Goal: Task Accomplishment & Management: Manage account settings

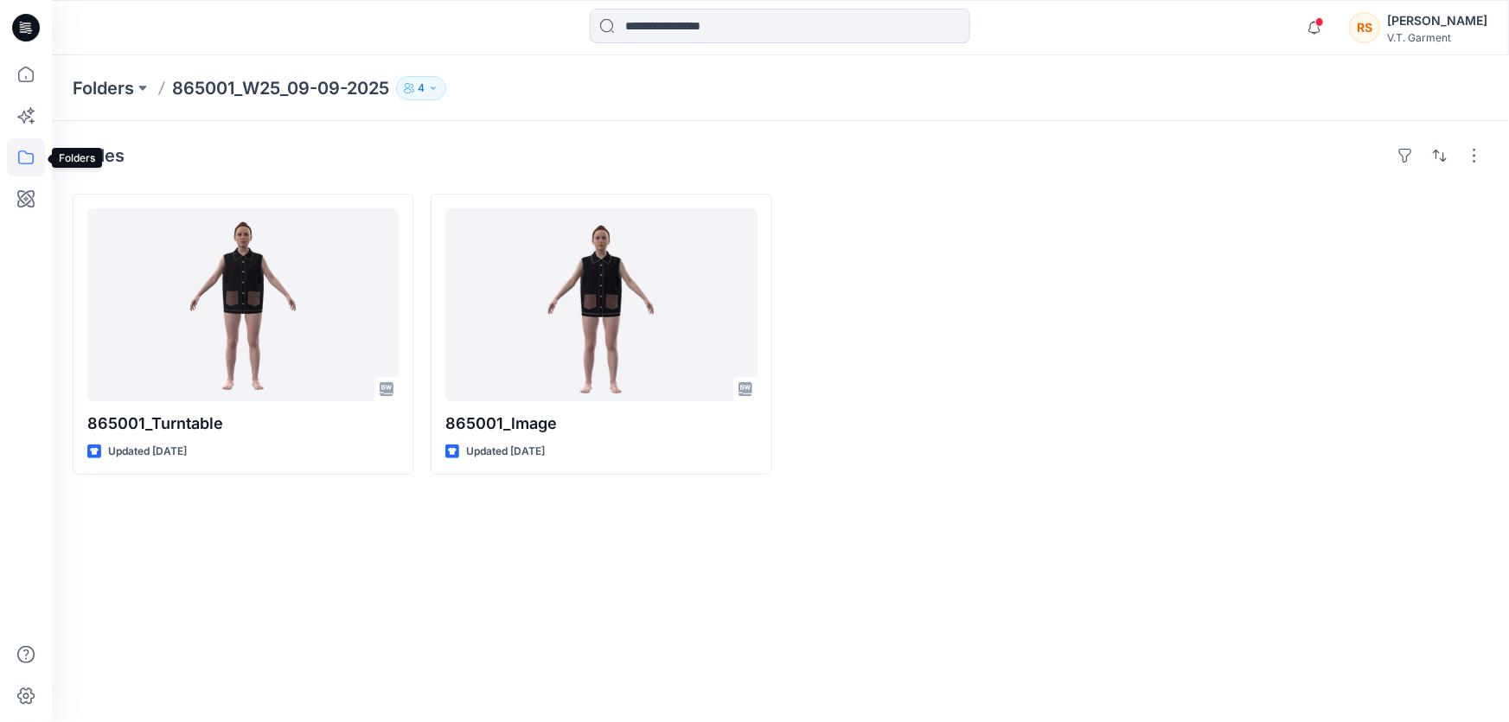
click at [26, 153] on icon at bounding box center [26, 157] width 16 height 14
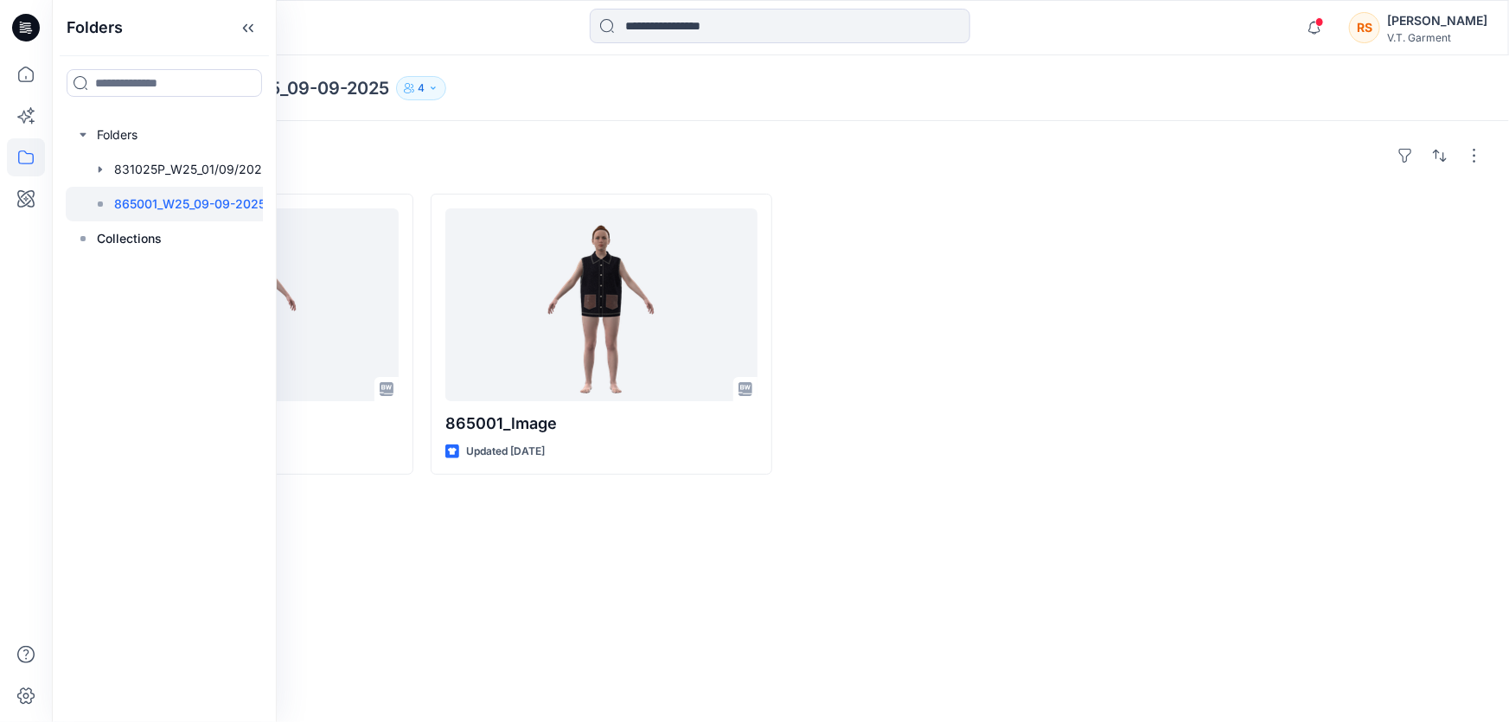
click at [473, 553] on div "Styles 865001_Turntable Updated [DATE] 865001_lmage Updated [DATE]" at bounding box center [780, 421] width 1457 height 601
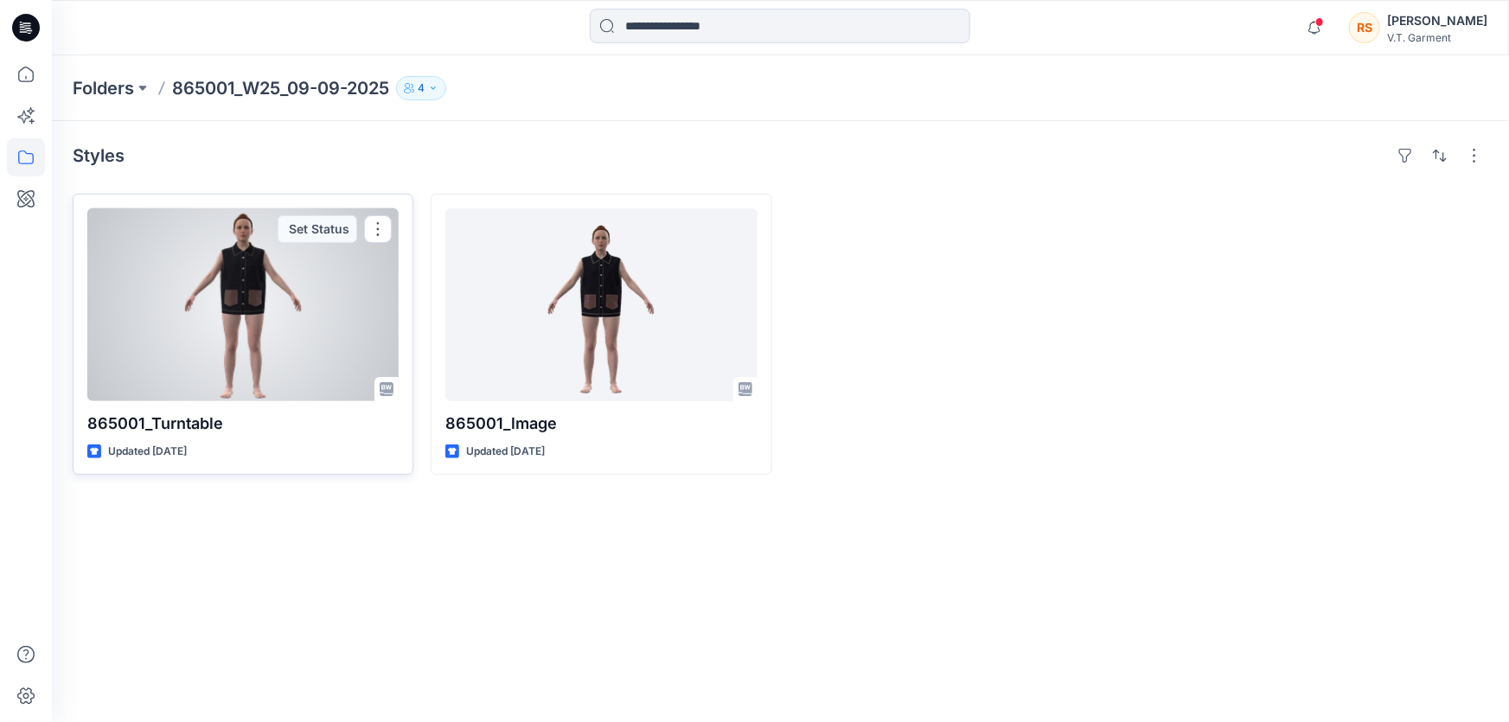
click at [316, 336] on div at bounding box center [242, 304] width 311 height 193
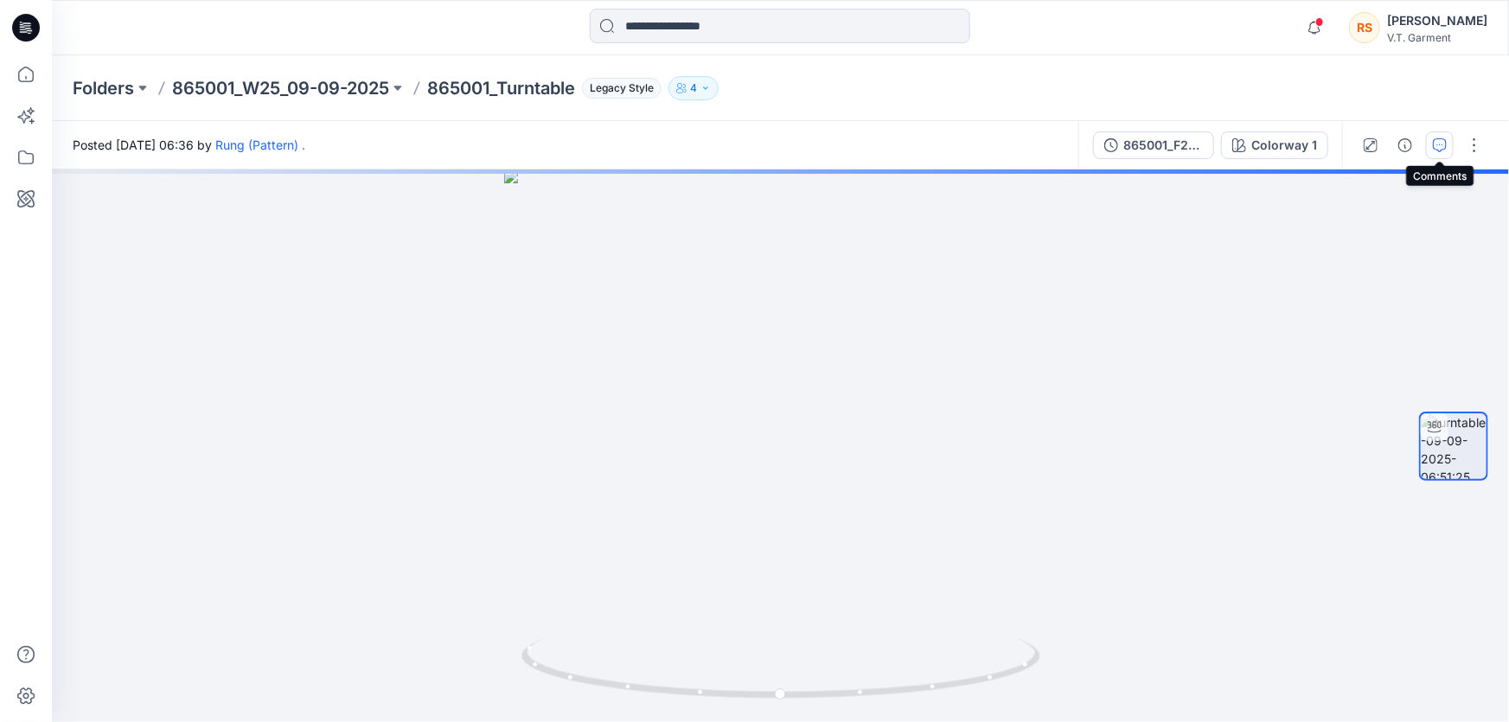
click at [1441, 147] on icon "button" at bounding box center [1440, 145] width 14 height 14
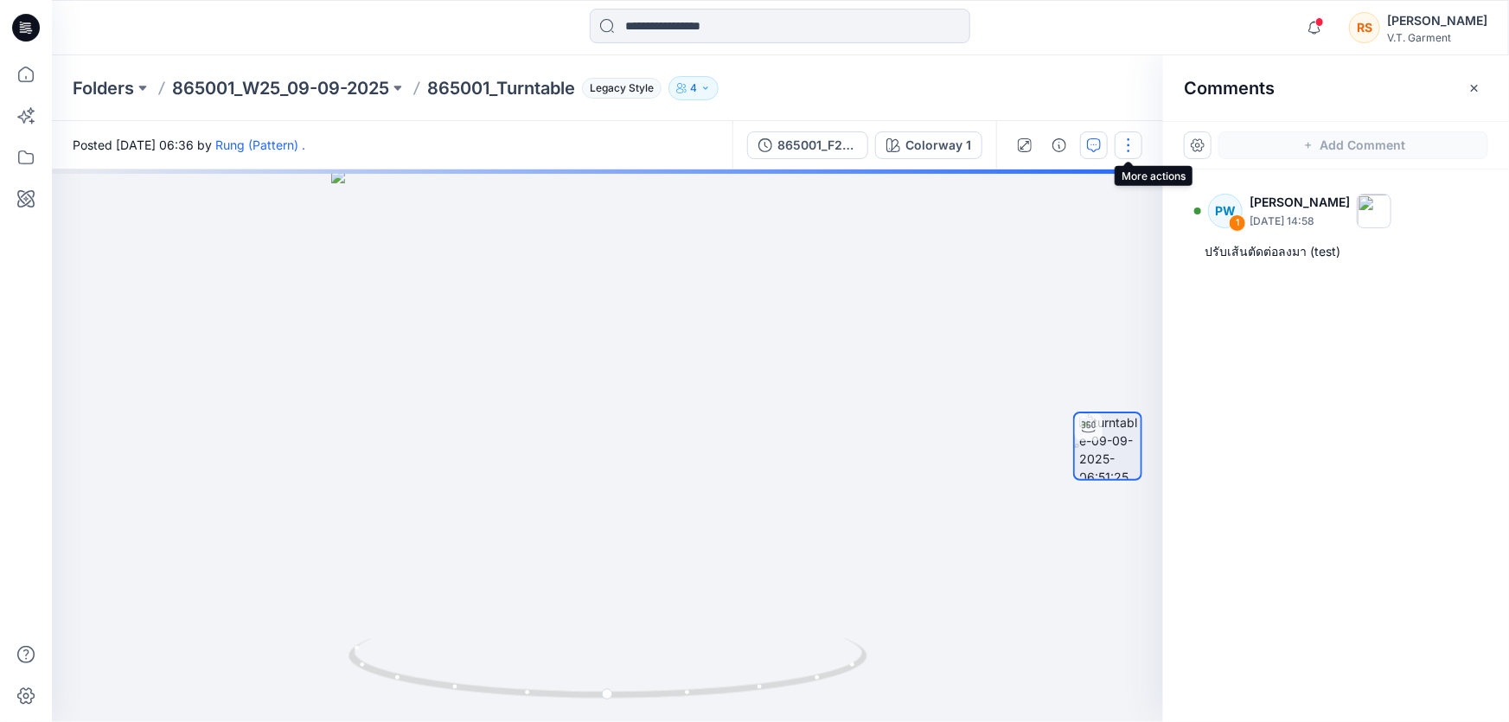
click at [1132, 145] on button "button" at bounding box center [1128, 145] width 28 height 28
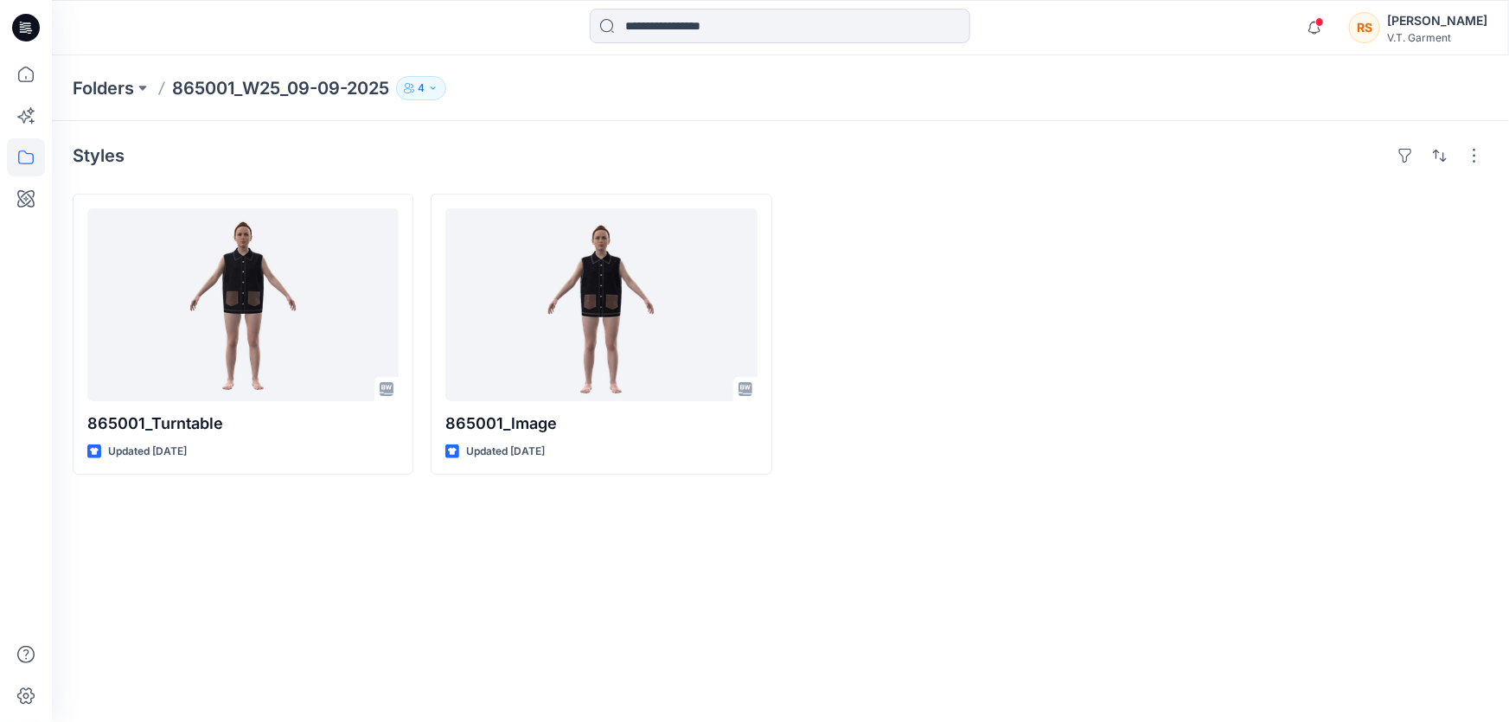
click at [687, 565] on div "Styles 865001_Turntable Updated 9 days ago 865001_lmage Updated 9 days ago" at bounding box center [780, 421] width 1457 height 601
click at [25, 160] on icon at bounding box center [26, 157] width 38 height 38
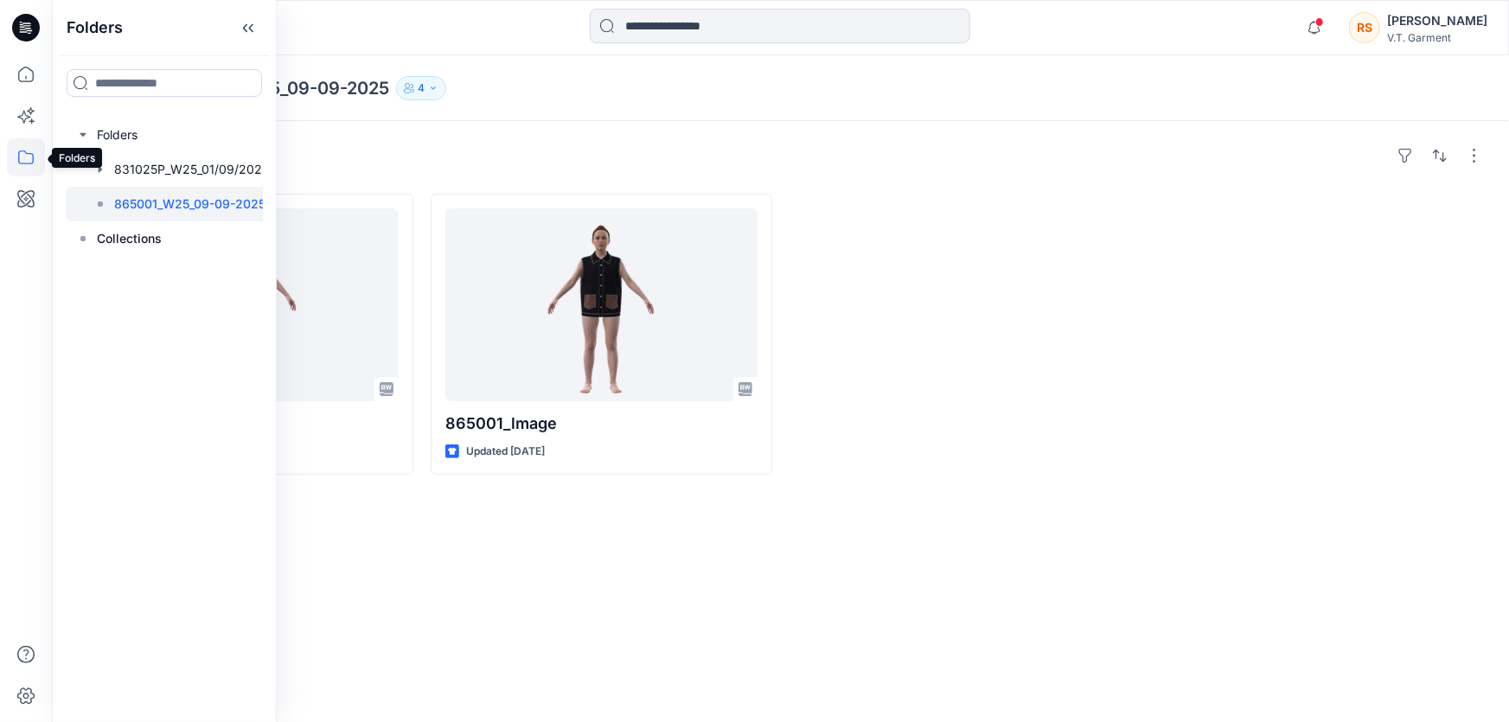
click at [29, 156] on icon at bounding box center [26, 157] width 38 height 38
click at [1107, 444] on div at bounding box center [959, 334] width 341 height 281
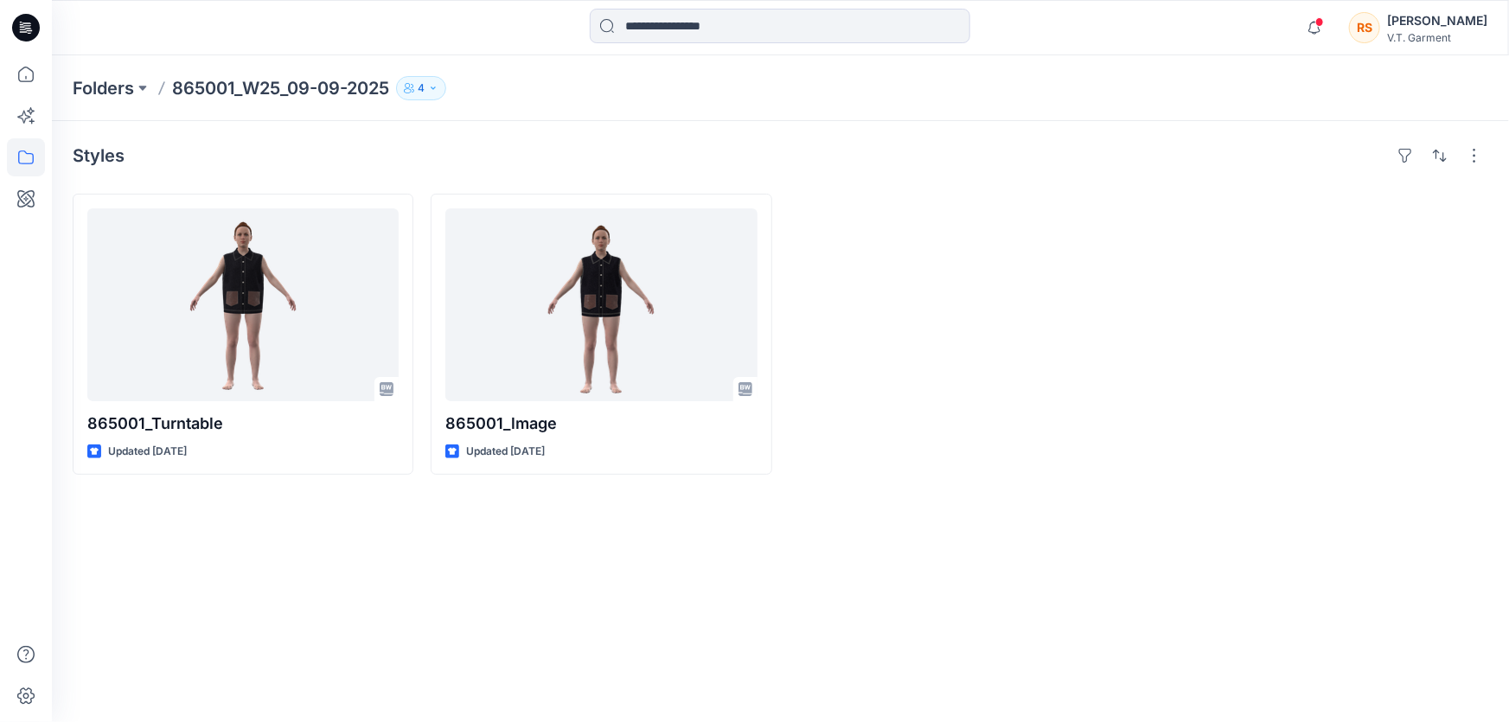
click at [1019, 558] on div "Styles 865001_Turntable Updated 9 days ago 865001_lmage Updated 9 days ago" at bounding box center [780, 421] width 1457 height 601
click at [1045, 571] on div "Styles 865001_Turntable Updated 9 days ago 865001_lmage Updated 9 days ago" at bounding box center [780, 421] width 1457 height 601
click at [26, 26] on icon at bounding box center [26, 28] width 28 height 28
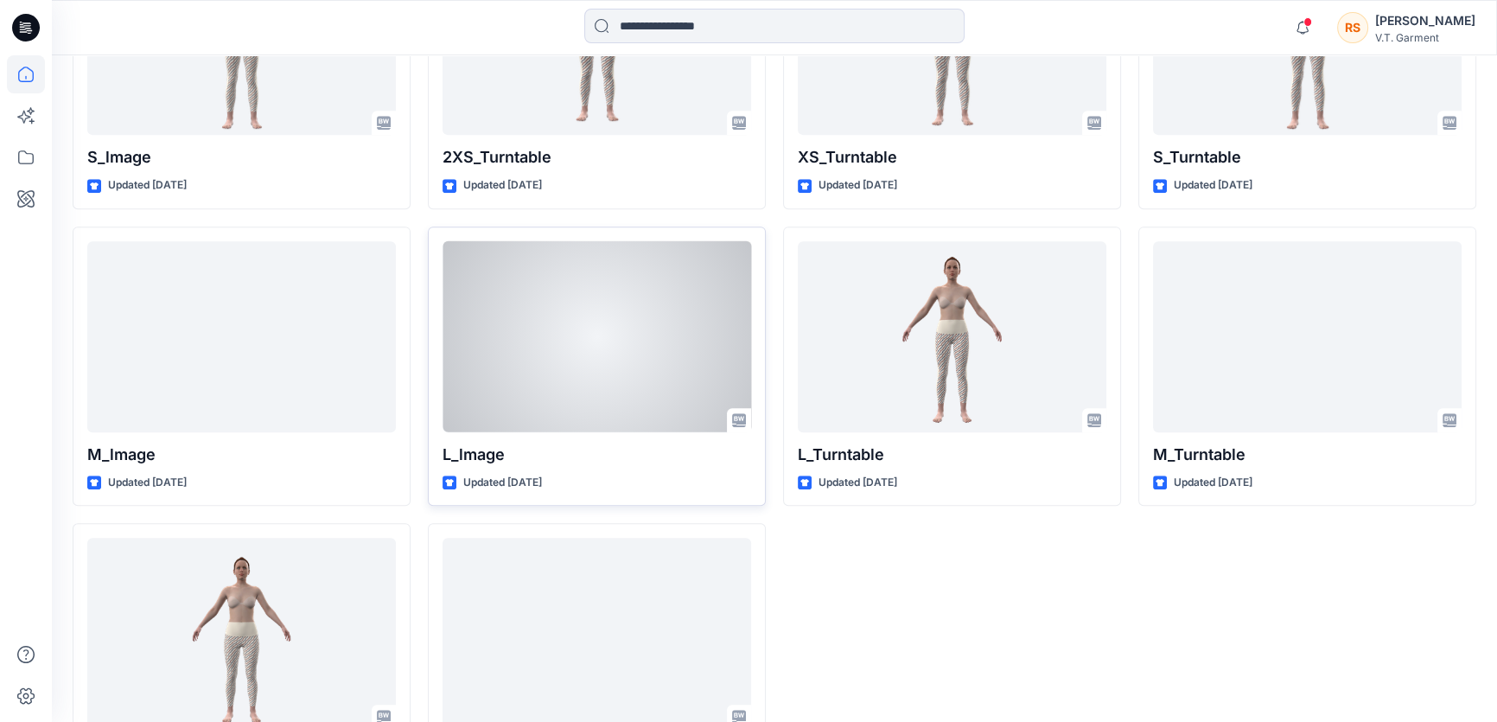
scroll to position [942, 0]
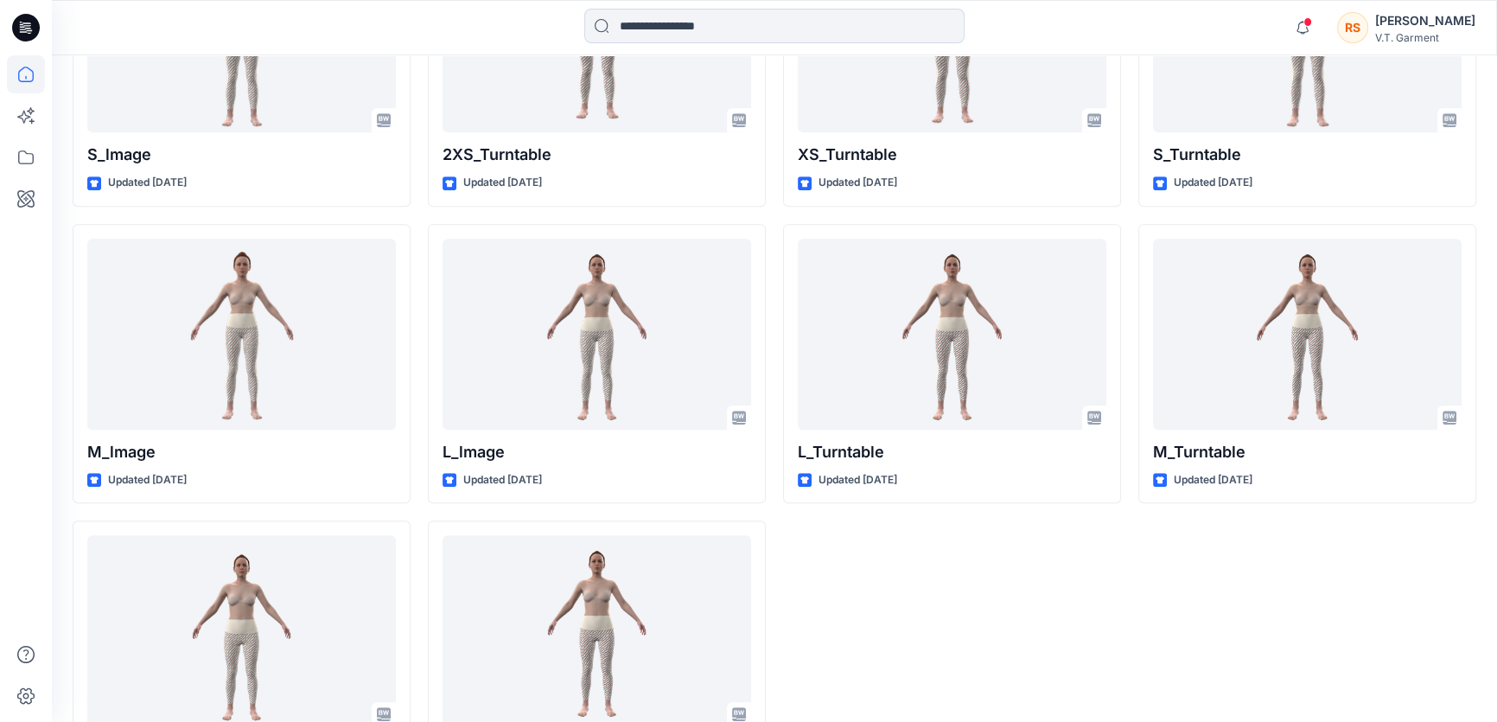
drag, startPoint x: 1085, startPoint y: 642, endPoint x: 1073, endPoint y: 640, distance: 12.4
click at [1084, 641] on div "2XS_lmage Updated 9 days ago XS_Turntable Updated 9 days ago L_Turntable Update…" at bounding box center [952, 216] width 338 height 1170
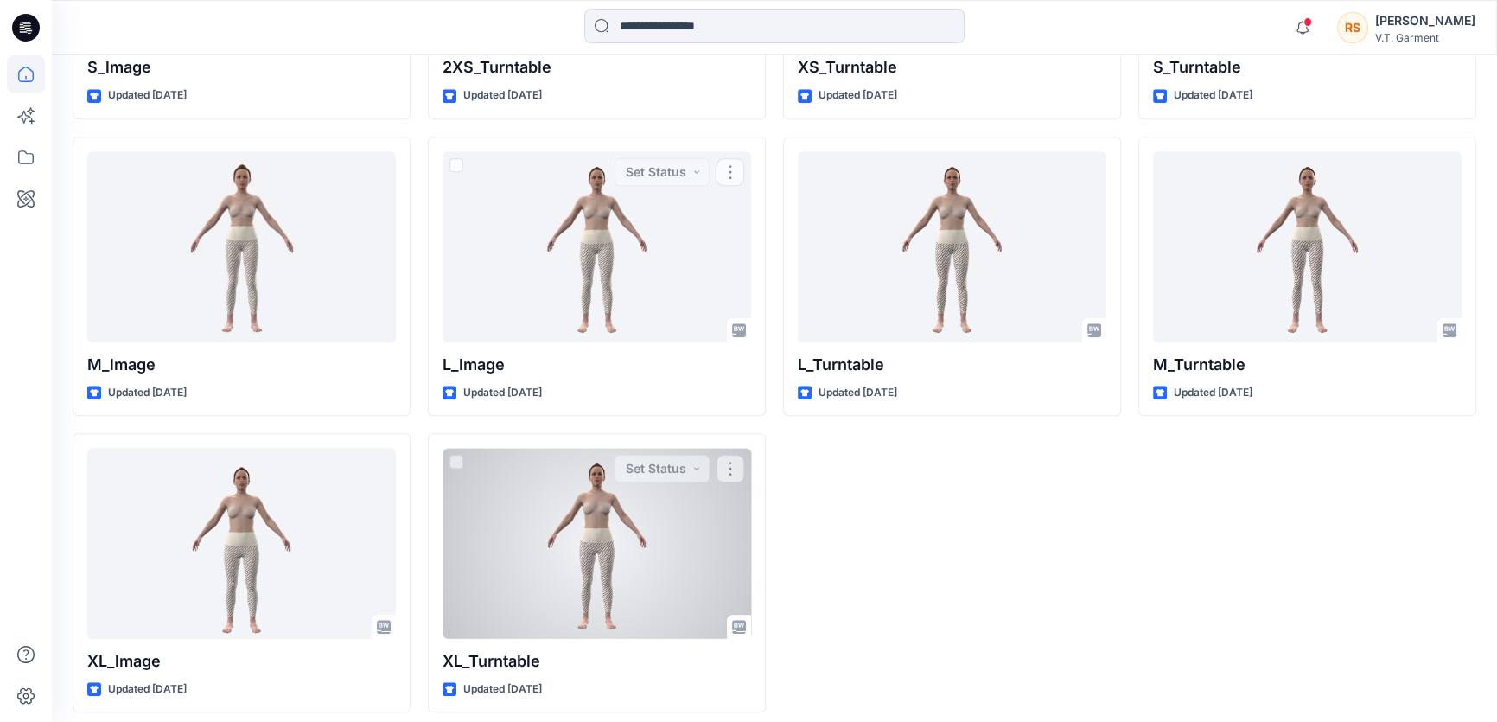
scroll to position [1040, 0]
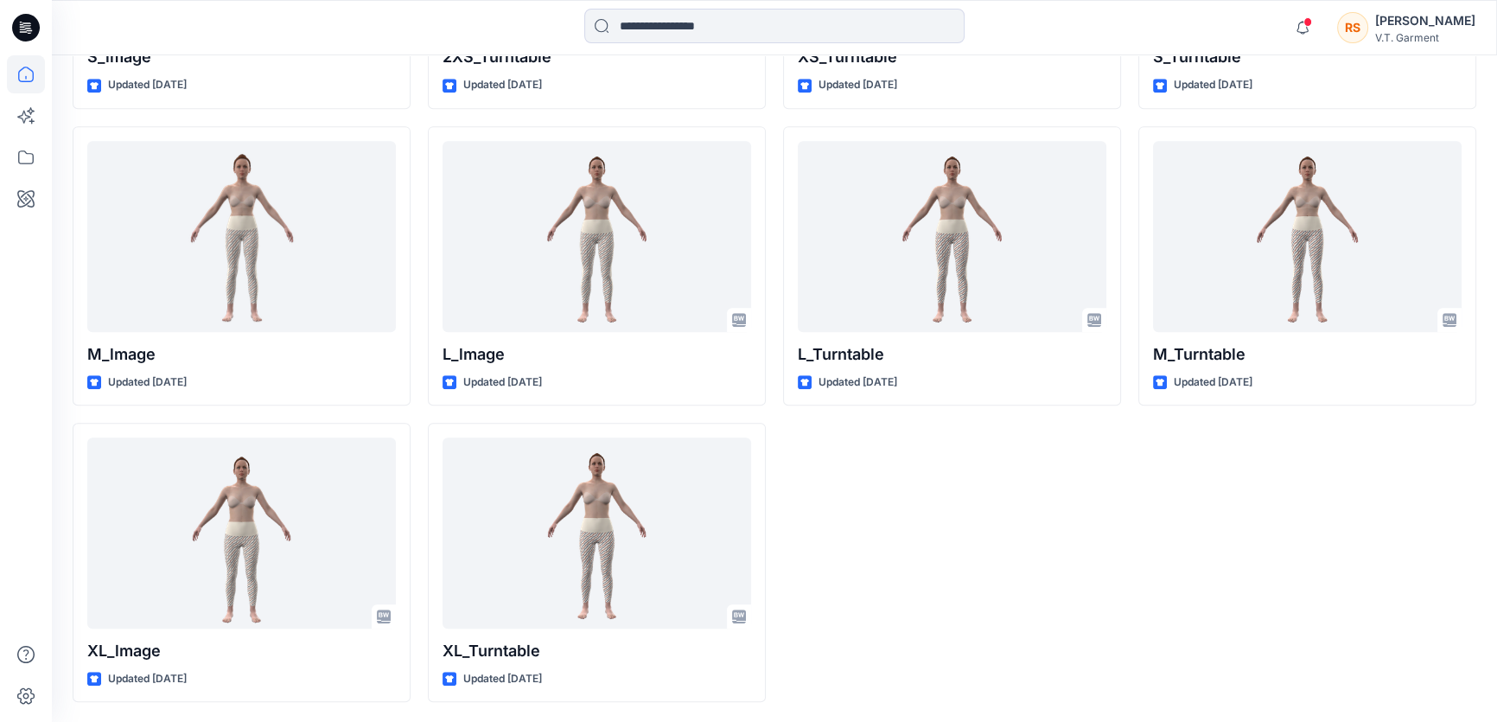
click at [973, 572] on div "2XS_lmage Updated 9 days ago XS_Turntable Updated 9 days ago L_Turntable Update…" at bounding box center [952, 118] width 338 height 1170
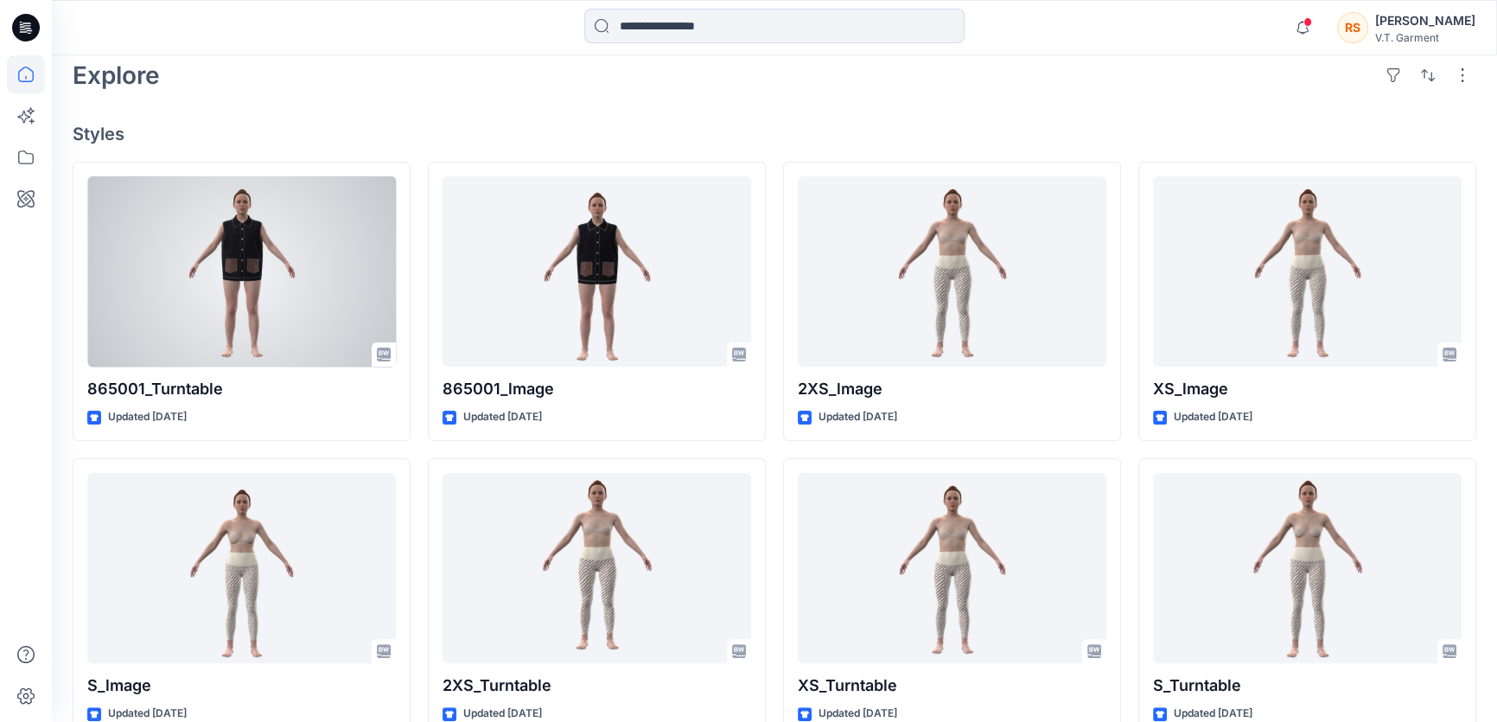
scroll to position [0, 0]
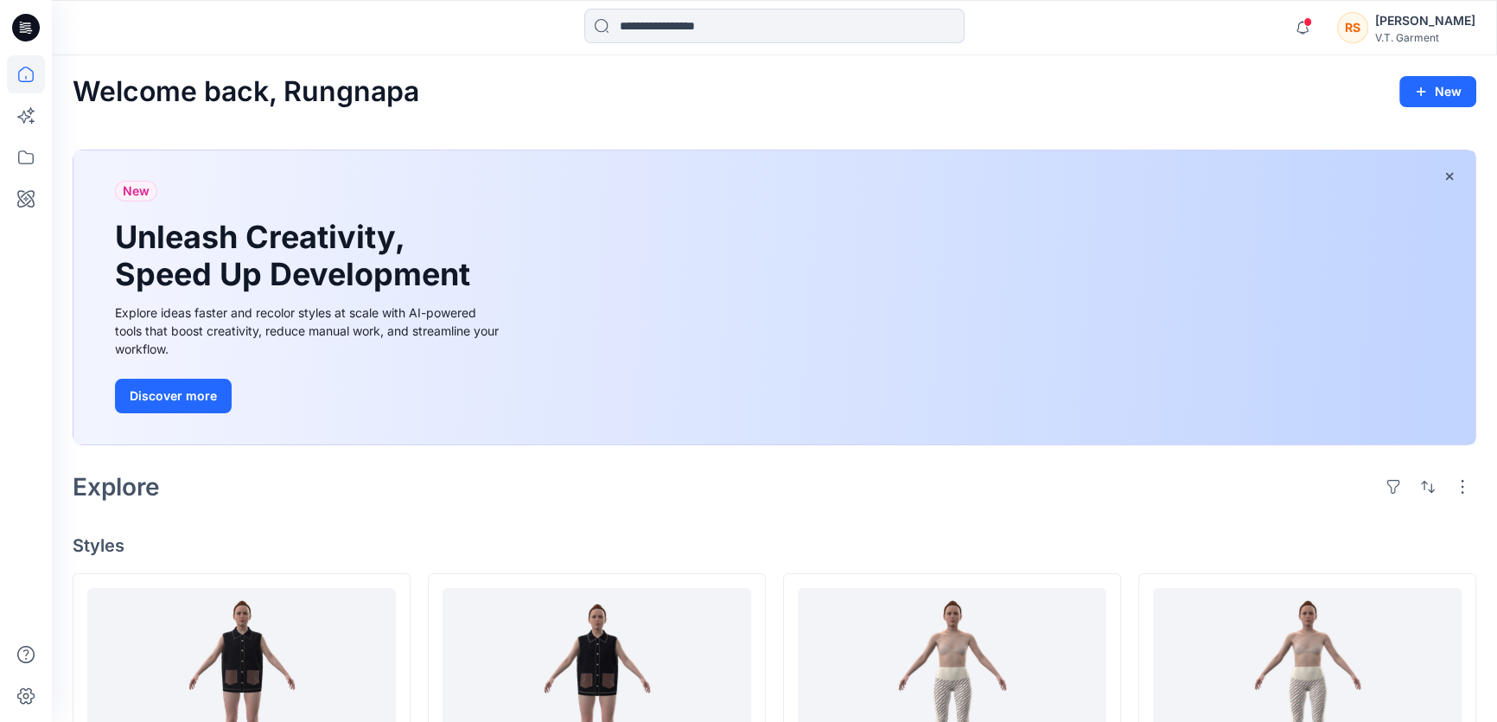
click at [495, 488] on div "Explore" at bounding box center [775, 486] width 1404 height 41
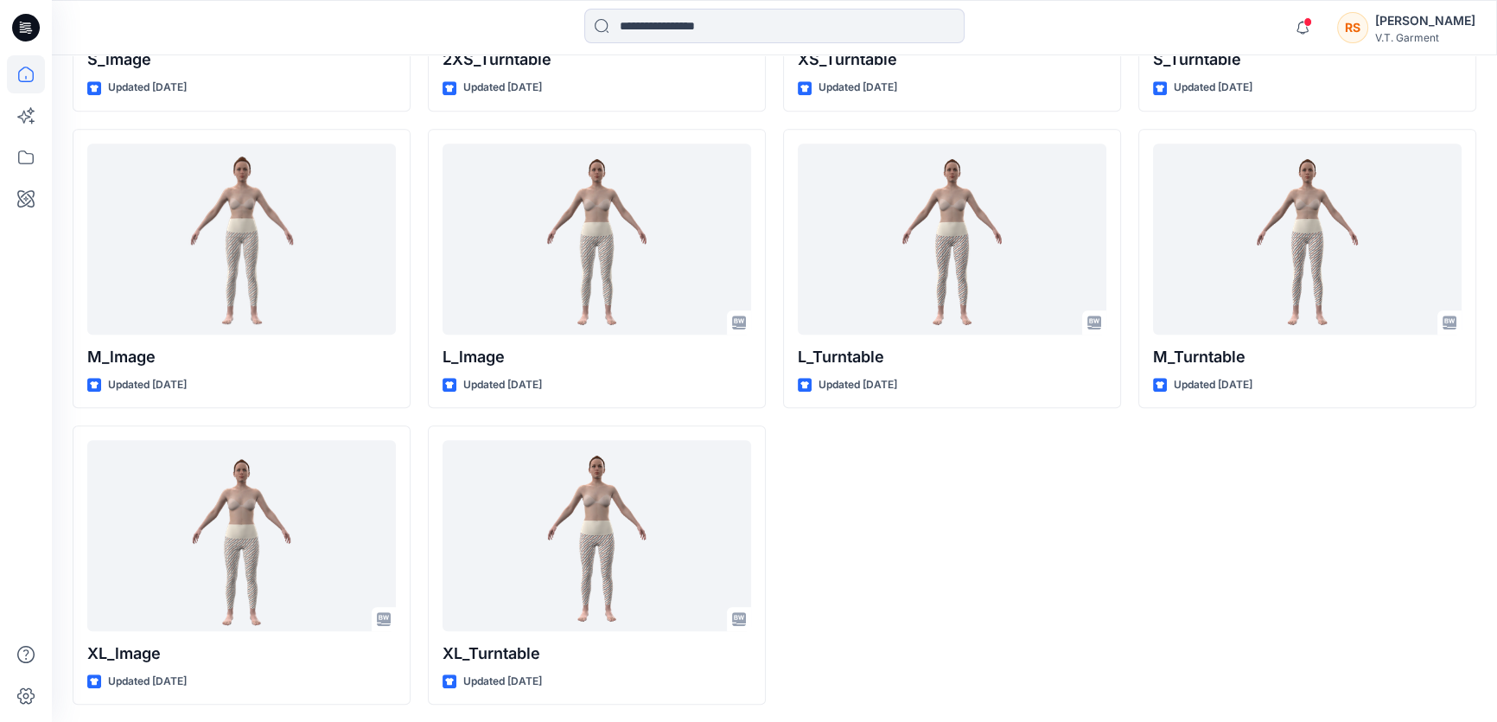
scroll to position [1040, 0]
drag, startPoint x: 1068, startPoint y: 562, endPoint x: 980, endPoint y: 588, distance: 91.1
click at [1066, 562] on div "2XS_lmage Updated 9 days ago XS_Turntable Updated 9 days ago L_Turntable Update…" at bounding box center [952, 118] width 338 height 1170
click at [968, 589] on div "2XS_lmage Updated 9 days ago XS_Turntable Updated 9 days ago L_Turntable Update…" at bounding box center [952, 118] width 338 height 1170
click at [1063, 558] on div "2XS_lmage Updated 9 days ago XS_Turntable Updated 9 days ago L_Turntable Update…" at bounding box center [952, 118] width 338 height 1170
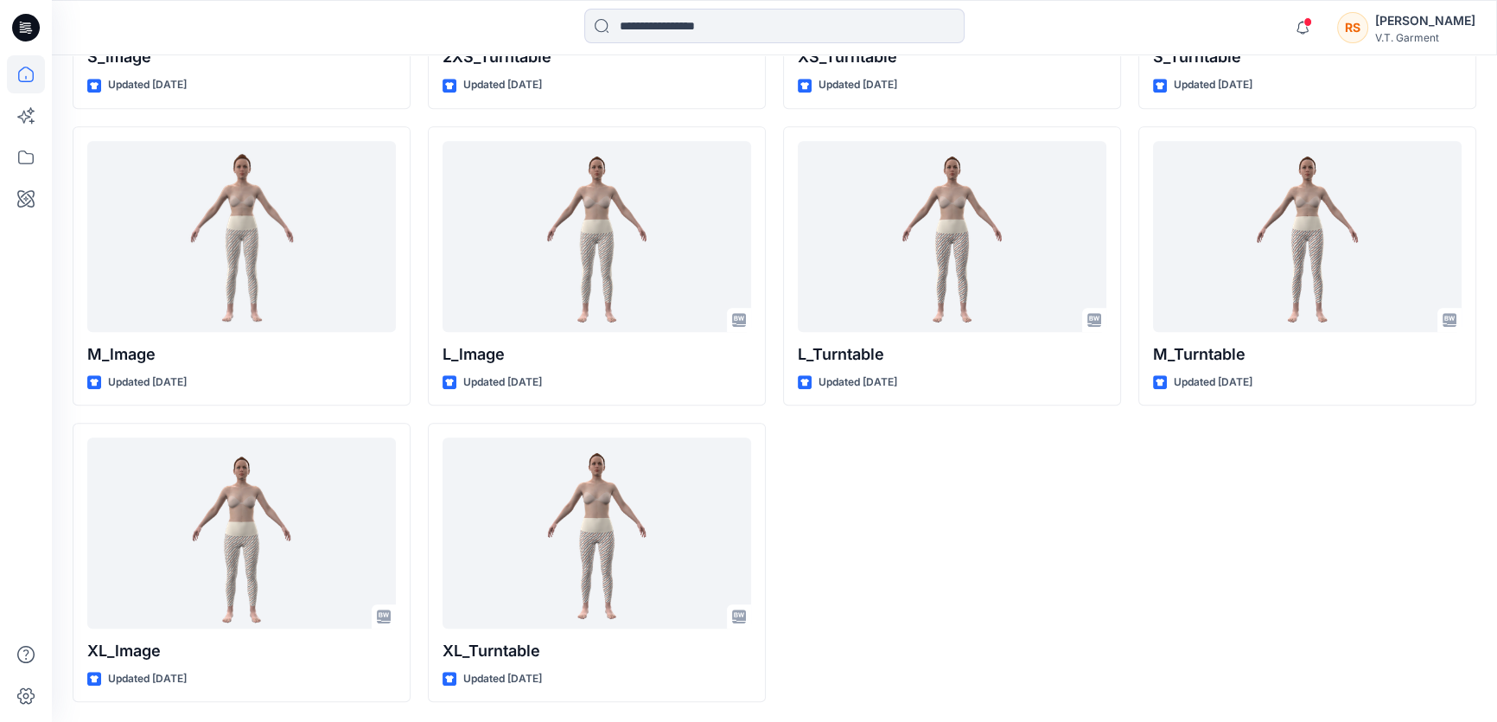
click at [1216, 575] on div "XS_lmage Updated 9 days ago S_Turntable Updated 9 days ago M_Turntable Updated …" at bounding box center [1308, 118] width 338 height 1170
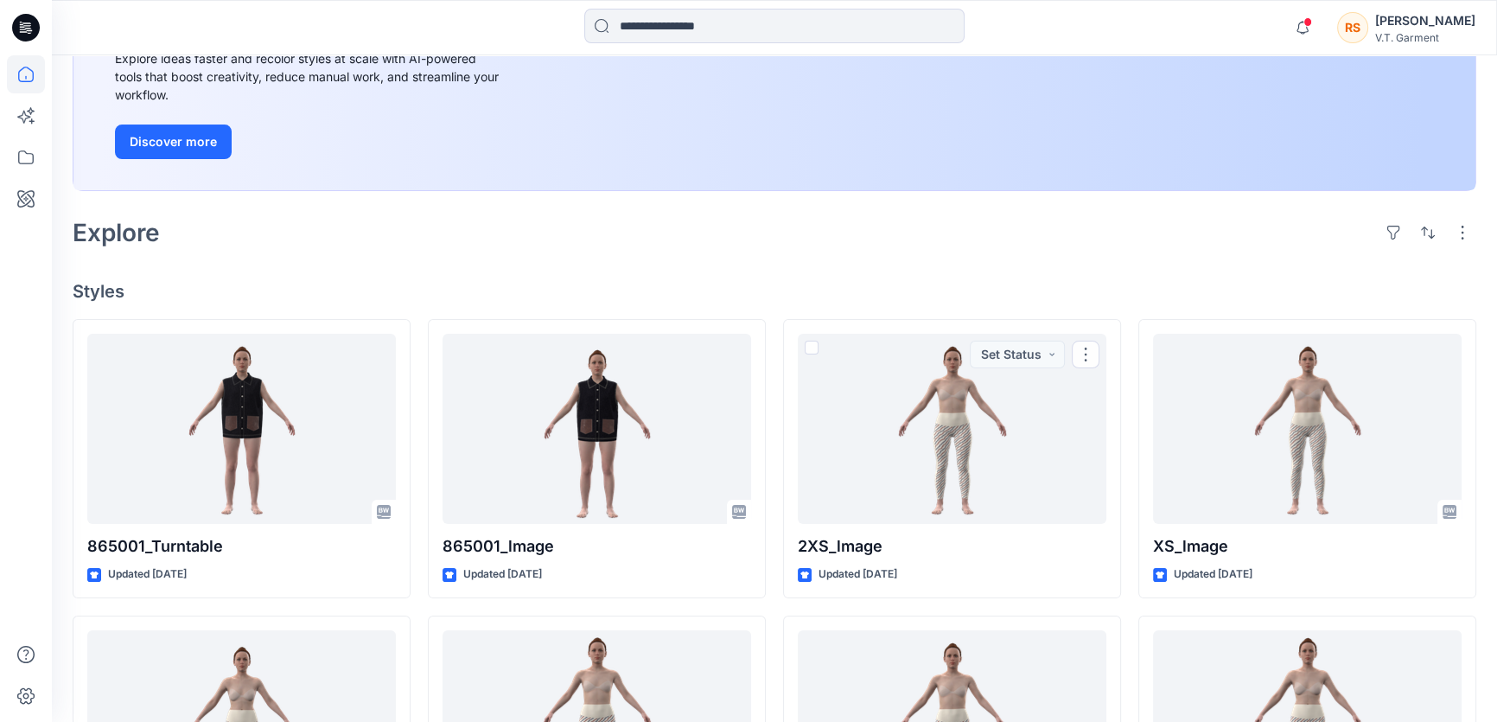
scroll to position [175, 0]
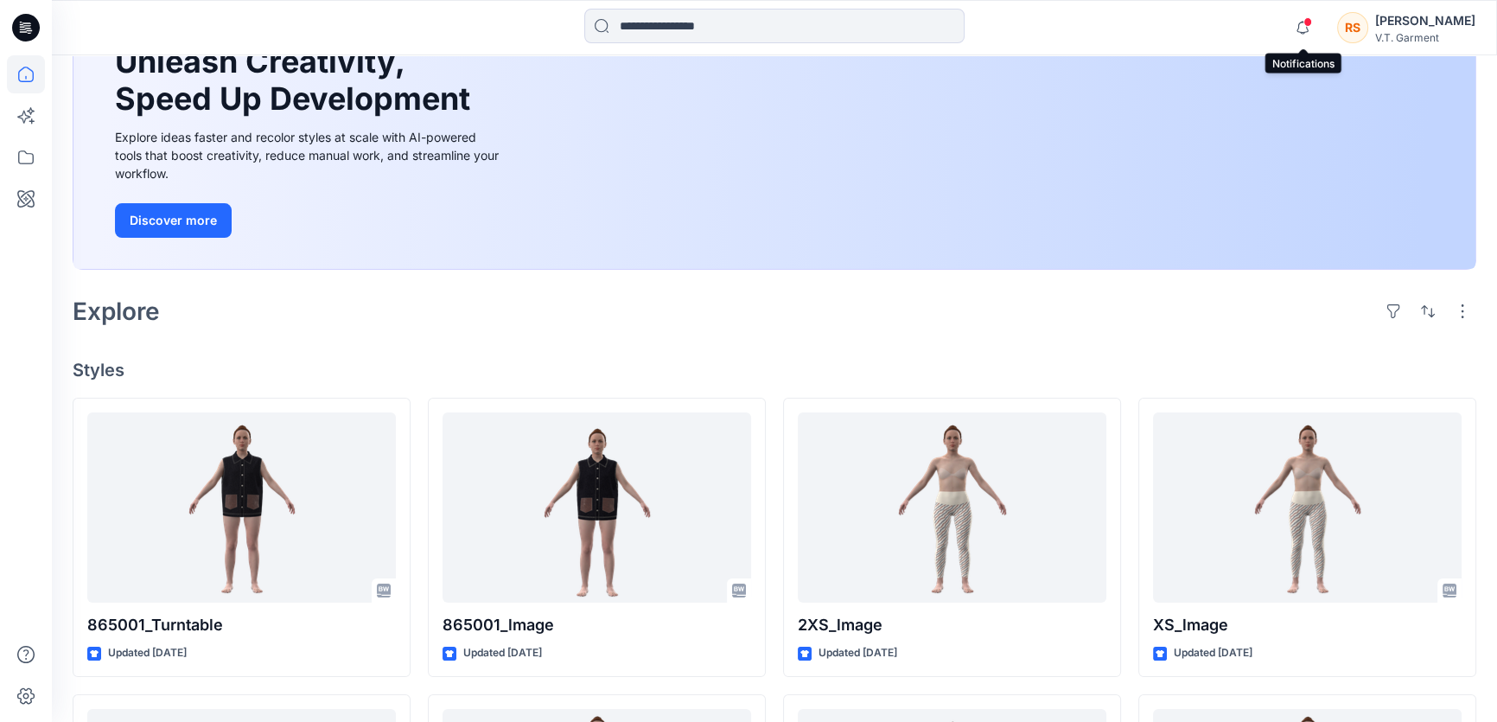
click at [1305, 22] on span at bounding box center [1308, 22] width 9 height 10
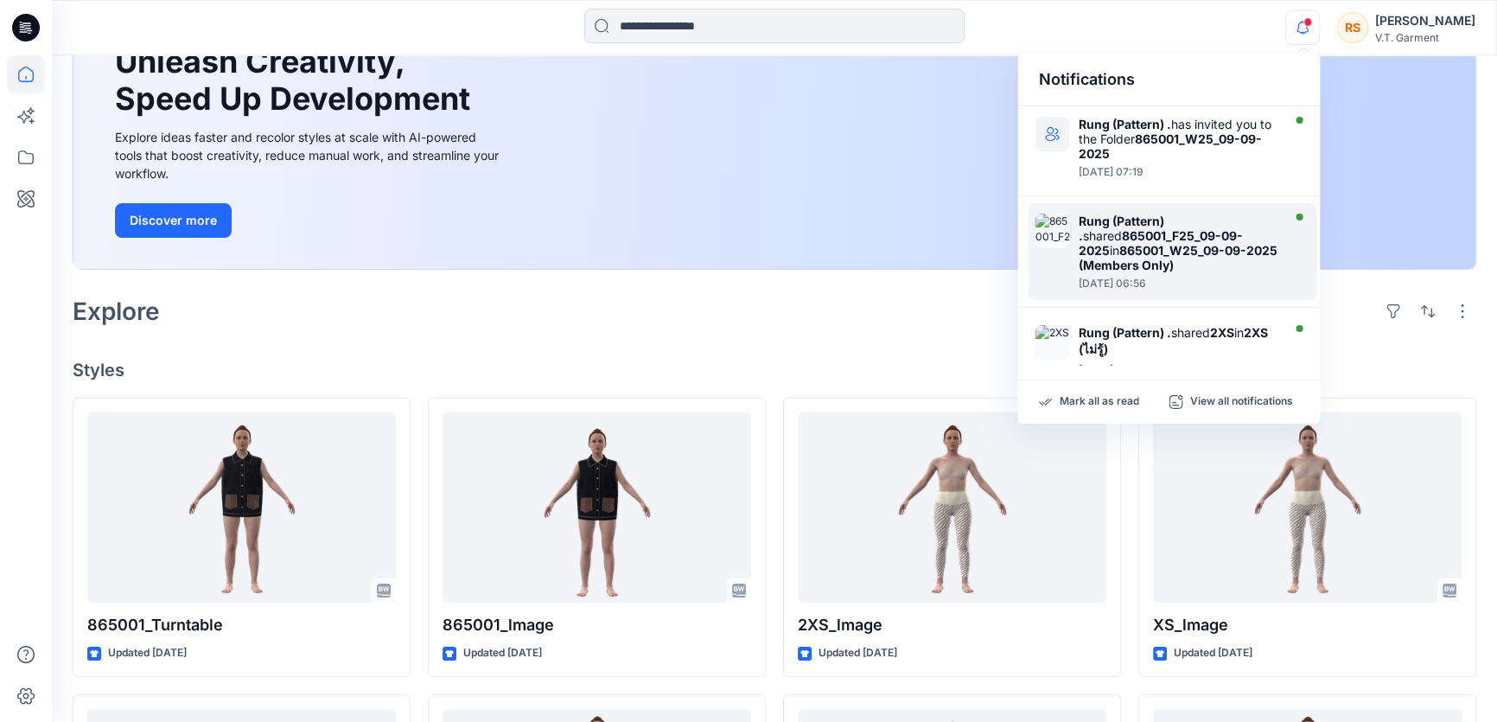
scroll to position [609, 0]
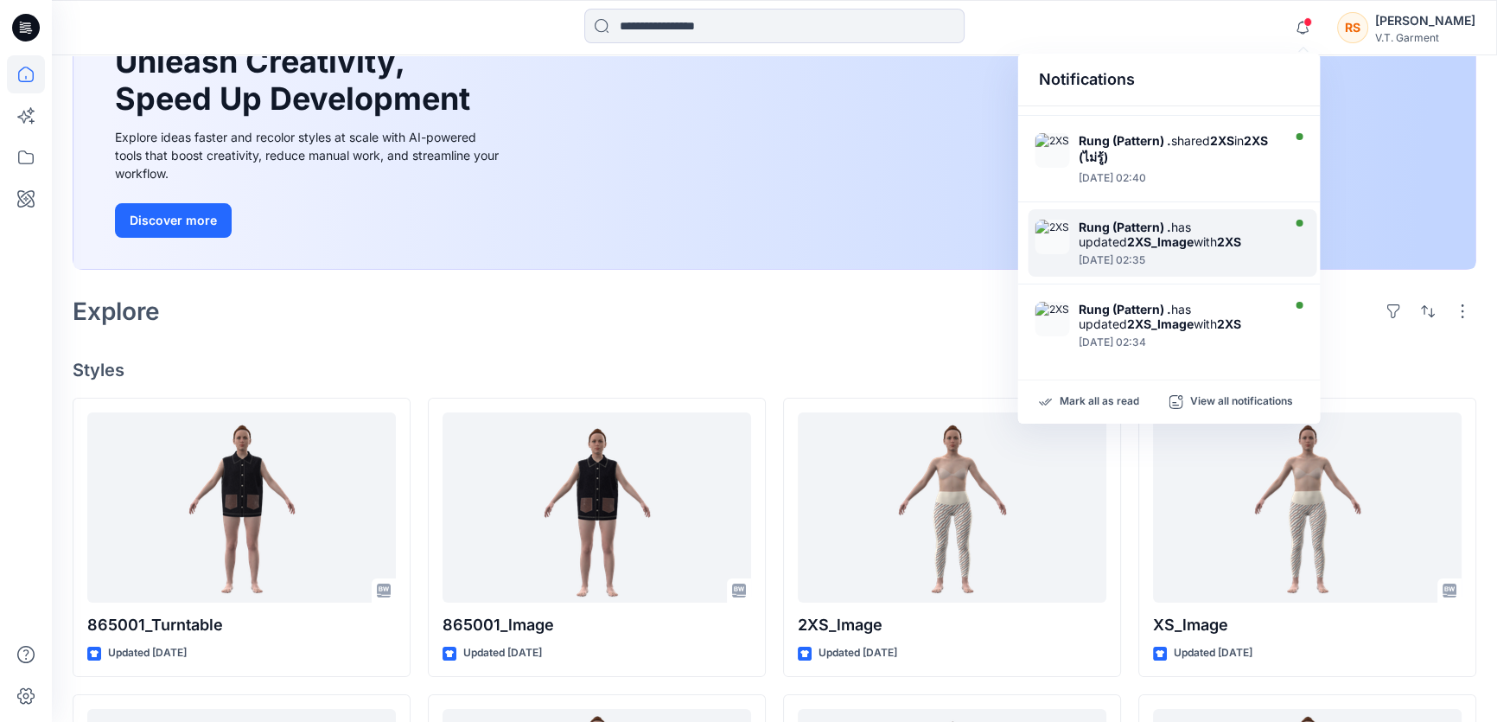
click at [1126, 234] on strong "2XS_lmage" at bounding box center [1159, 241] width 67 height 15
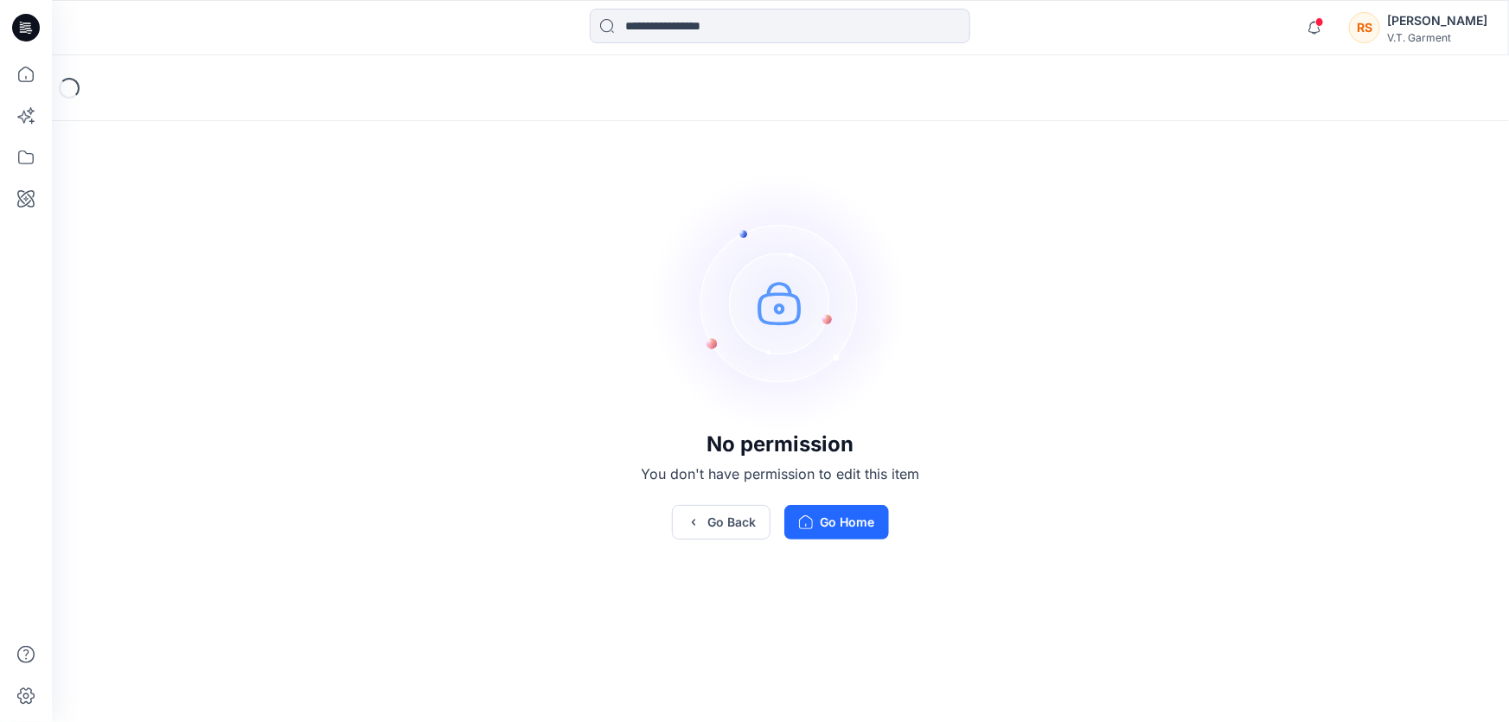
drag, startPoint x: 1177, startPoint y: 389, endPoint x: 1156, endPoint y: 487, distance: 100.1
click at [1175, 400] on div "No permission You don't have permission to edit this item Go Back Go Home" at bounding box center [780, 355] width 1457 height 601
click at [361, 442] on div "No permission You don't have permission to edit this item Go Back Go Home" at bounding box center [780, 355] width 1457 height 601
click at [1101, 538] on div "No permission You don't have permission to edit this item Go Back Go Home" at bounding box center [780, 355] width 1457 height 601
click at [451, 408] on div "No permission You don't have permission to edit this item Go Back Go Home" at bounding box center [780, 355] width 1457 height 601
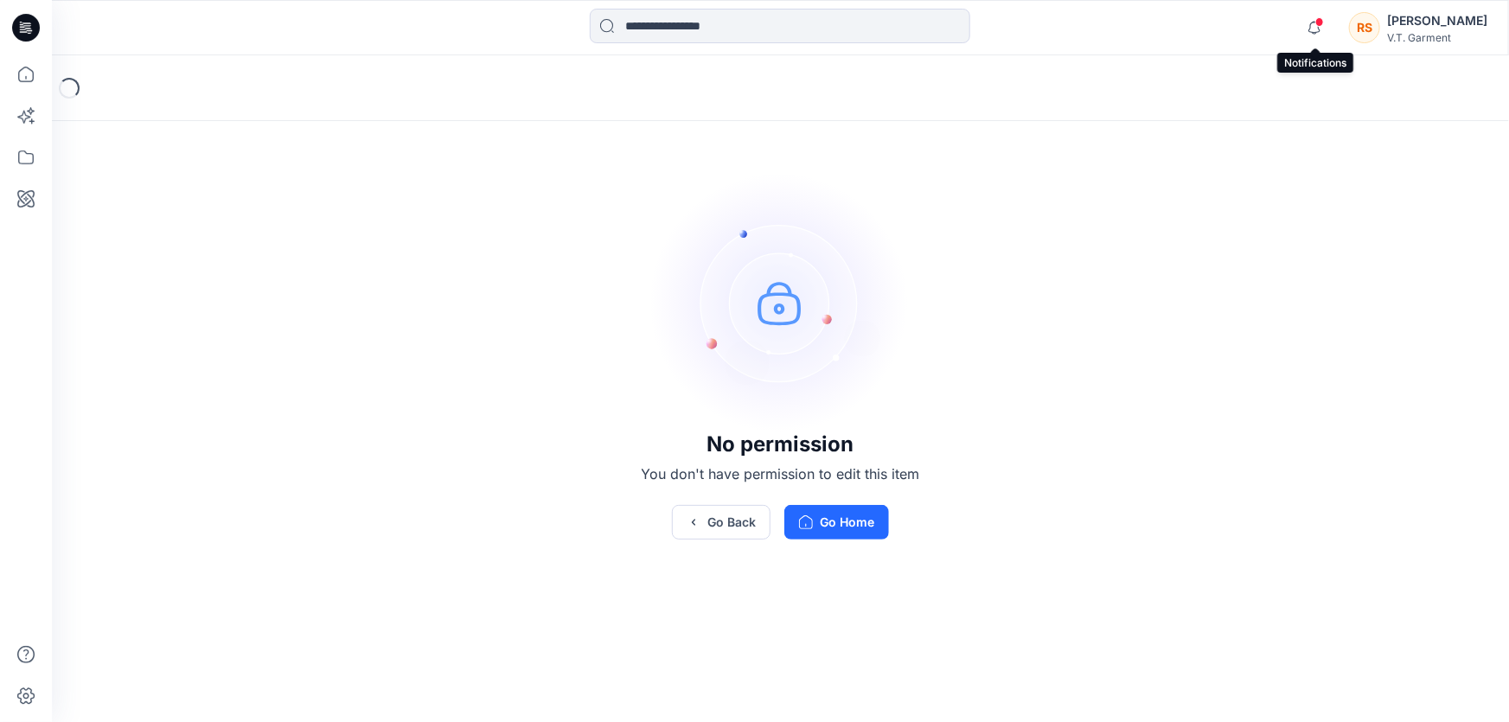
click at [1317, 21] on span at bounding box center [1319, 22] width 9 height 10
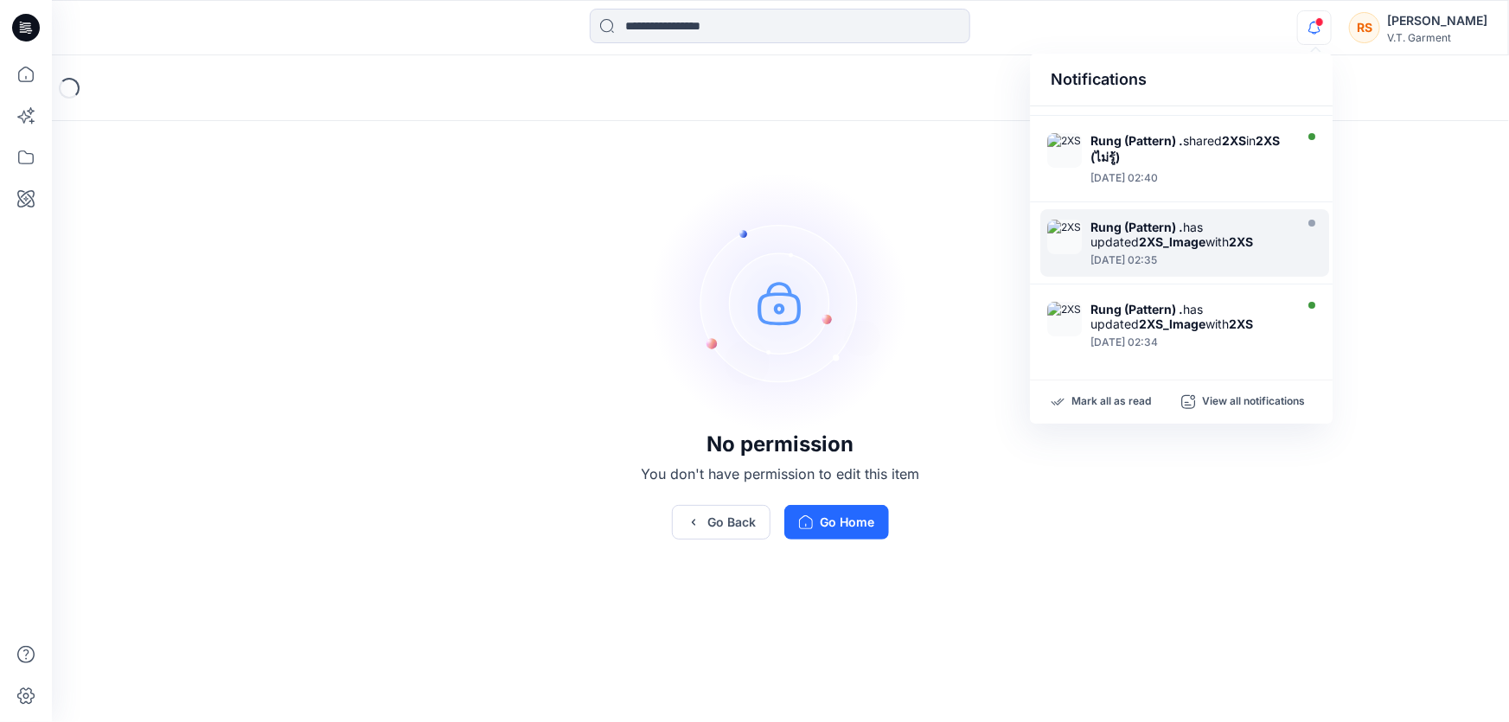
click at [1205, 542] on div "No permission You don't have permission to edit this item Go Back Go Home" at bounding box center [780, 355] width 1457 height 601
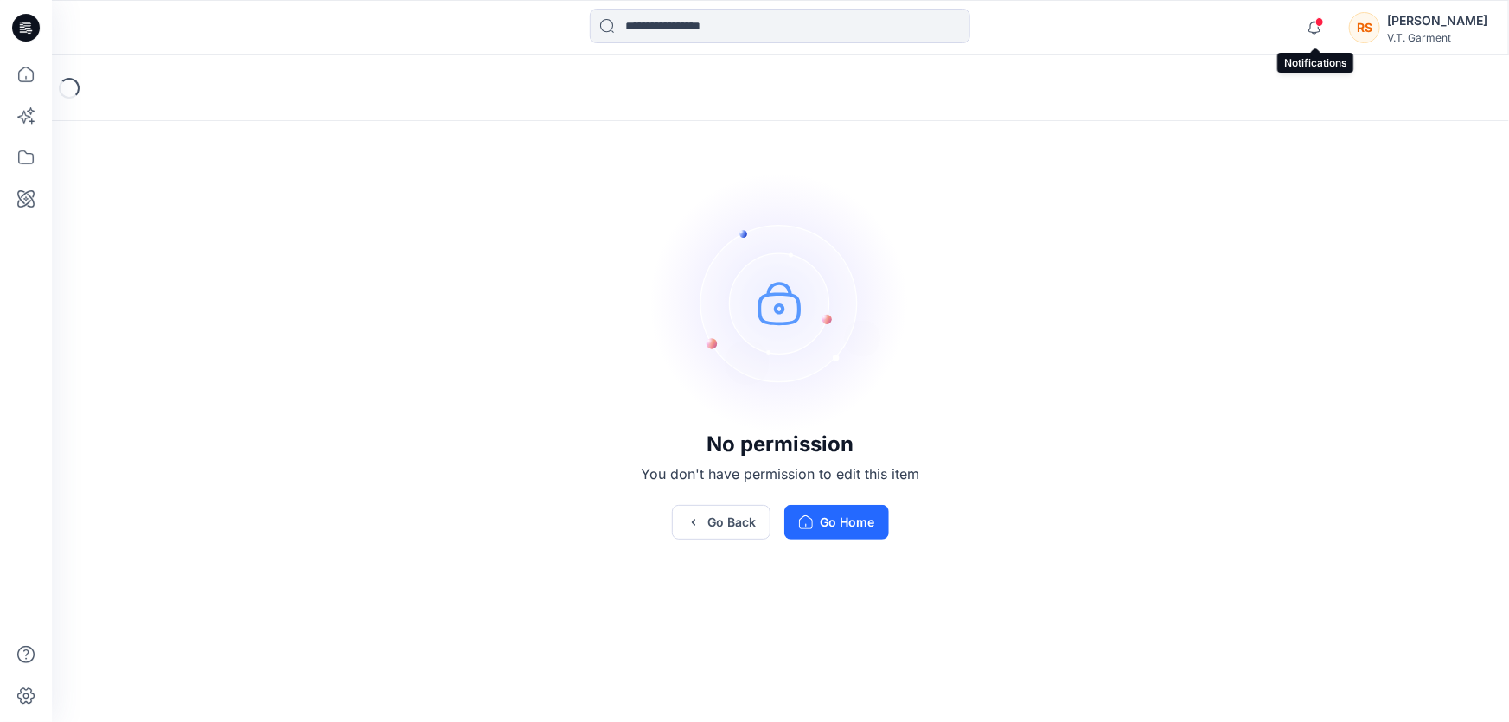
click at [1316, 22] on span at bounding box center [1319, 22] width 9 height 10
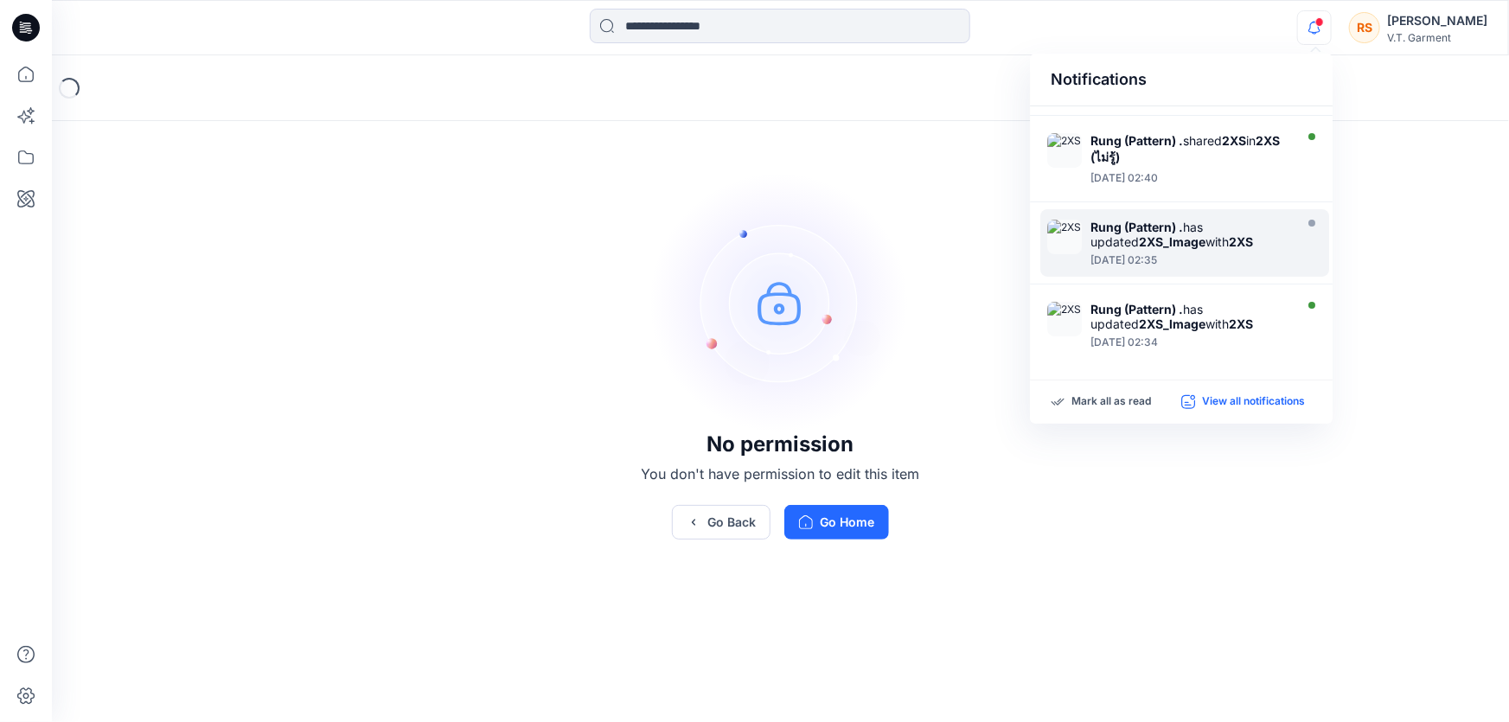
click at [1280, 398] on p "View all notifications" at bounding box center [1253, 402] width 103 height 16
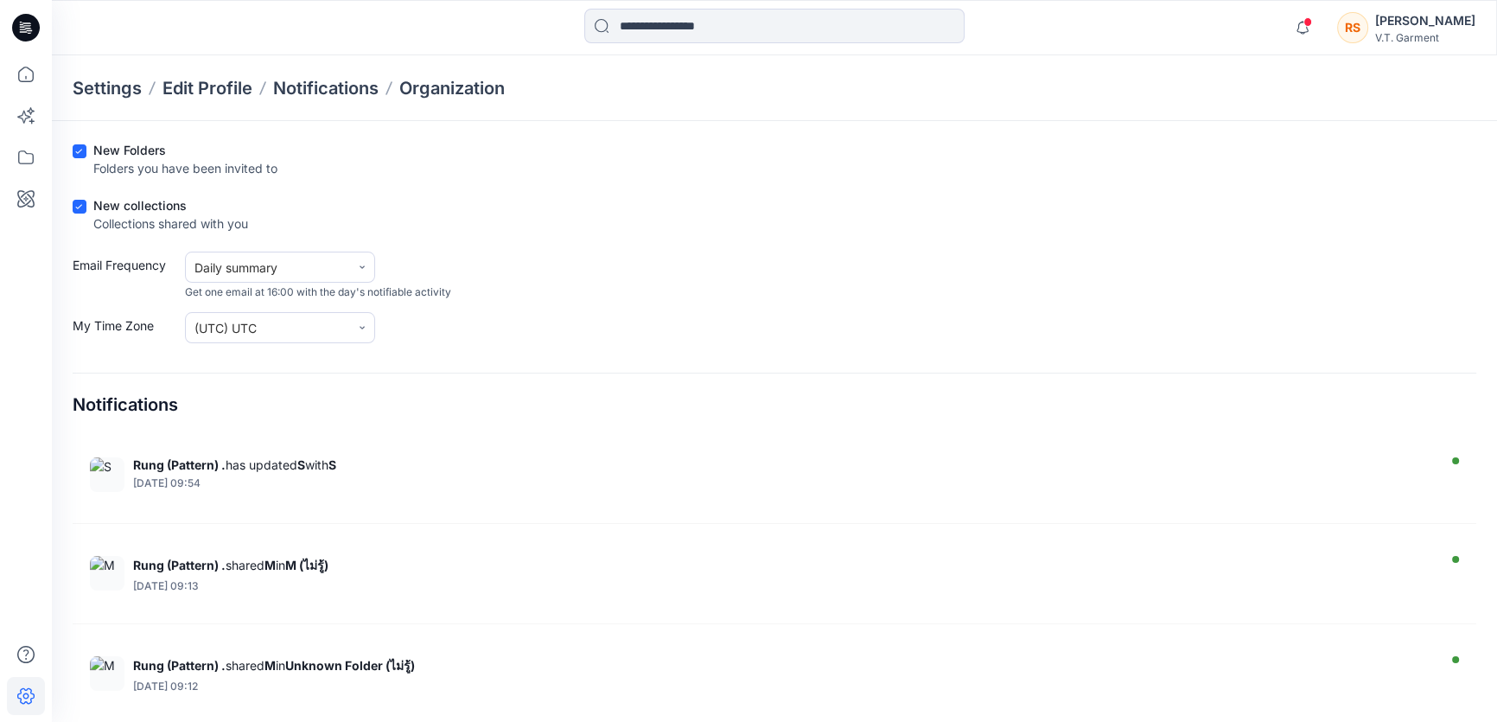
scroll to position [1872, 0]
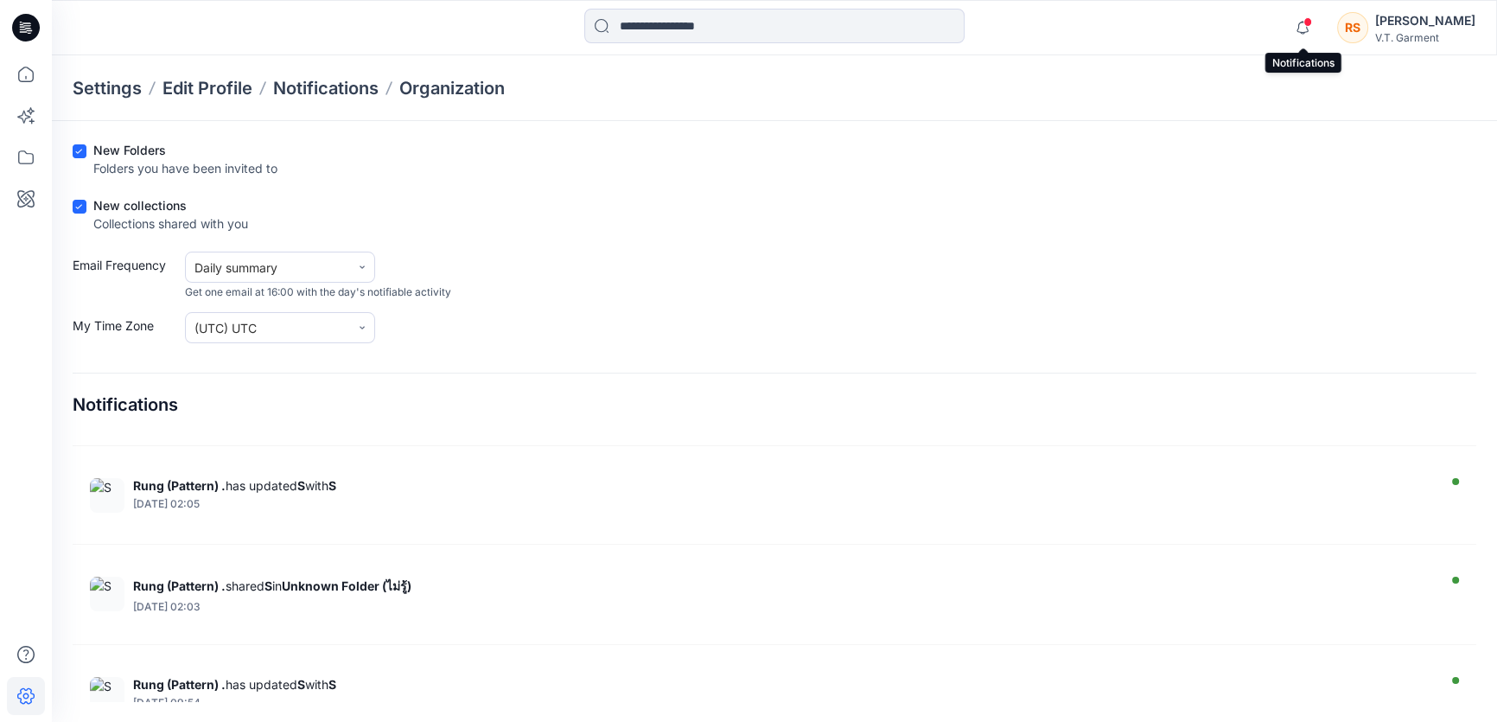
click at [1304, 18] on span at bounding box center [1308, 22] width 9 height 10
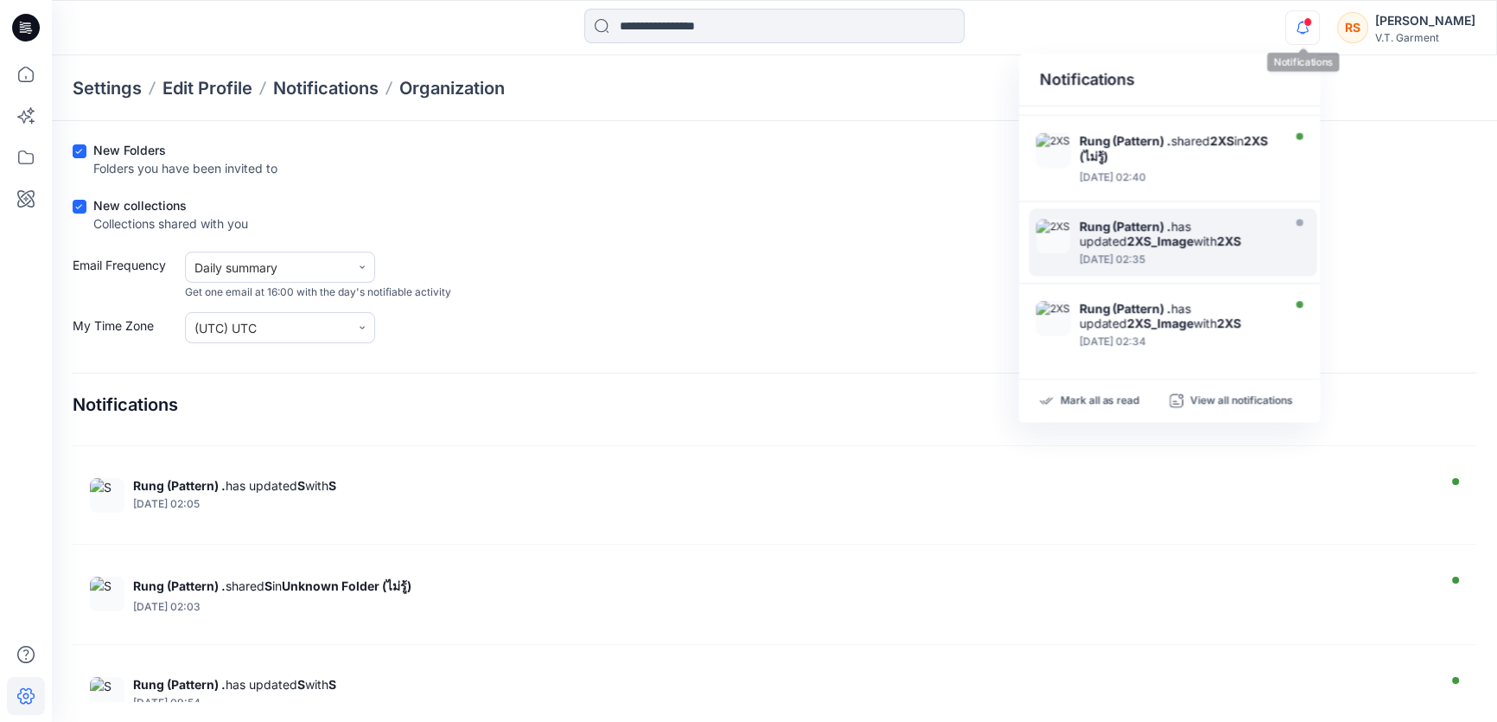
scroll to position [724, 0]
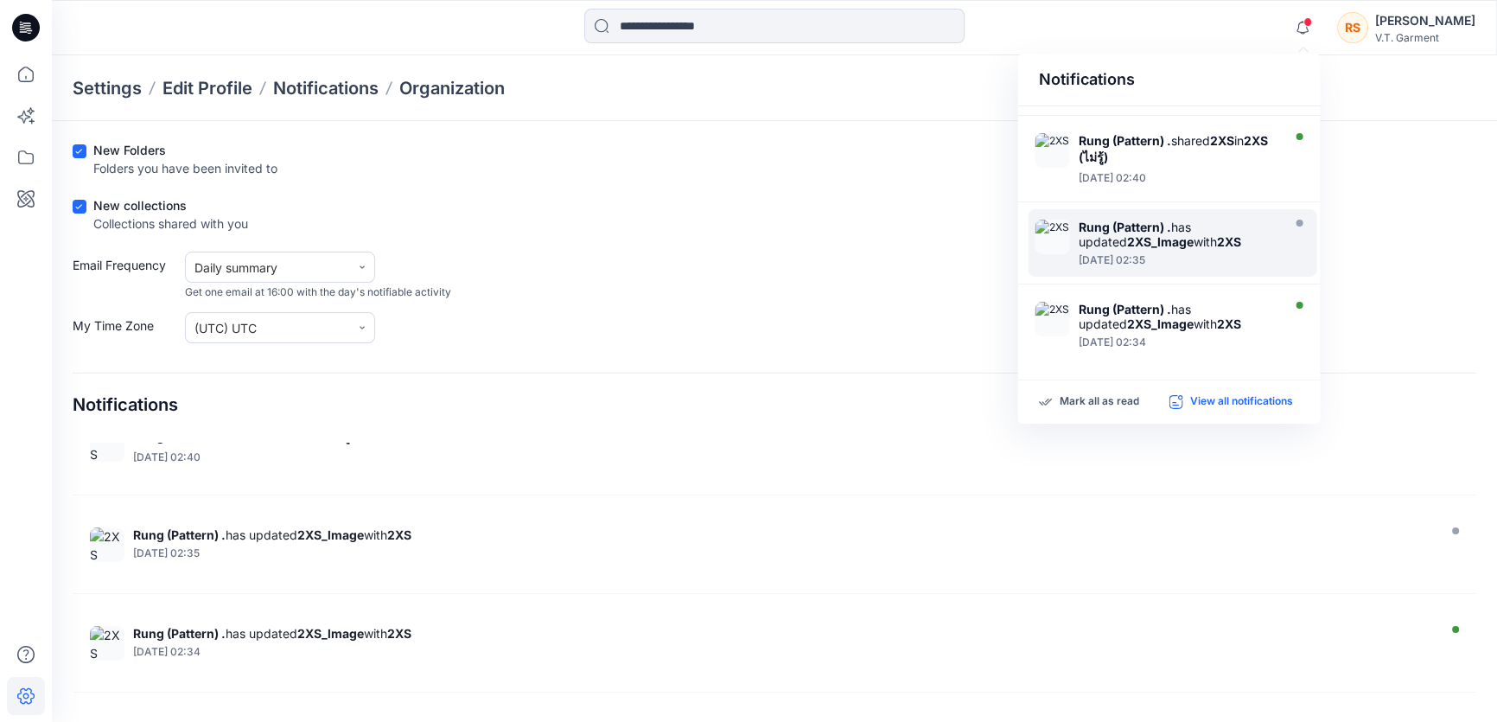
click at [1245, 401] on p "View all notifications" at bounding box center [1241, 402] width 103 height 16
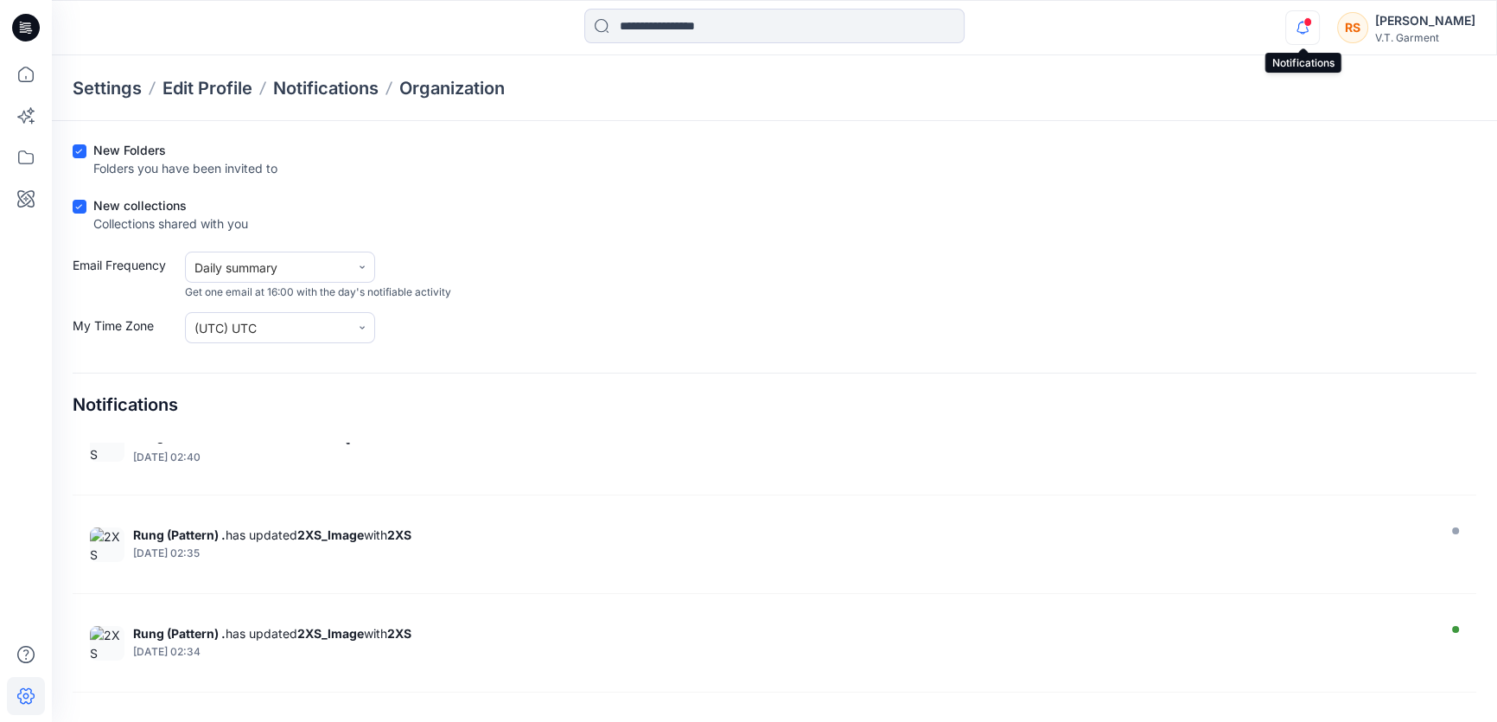
click at [1303, 21] on icon "button" at bounding box center [1302, 22] width 3 height 2
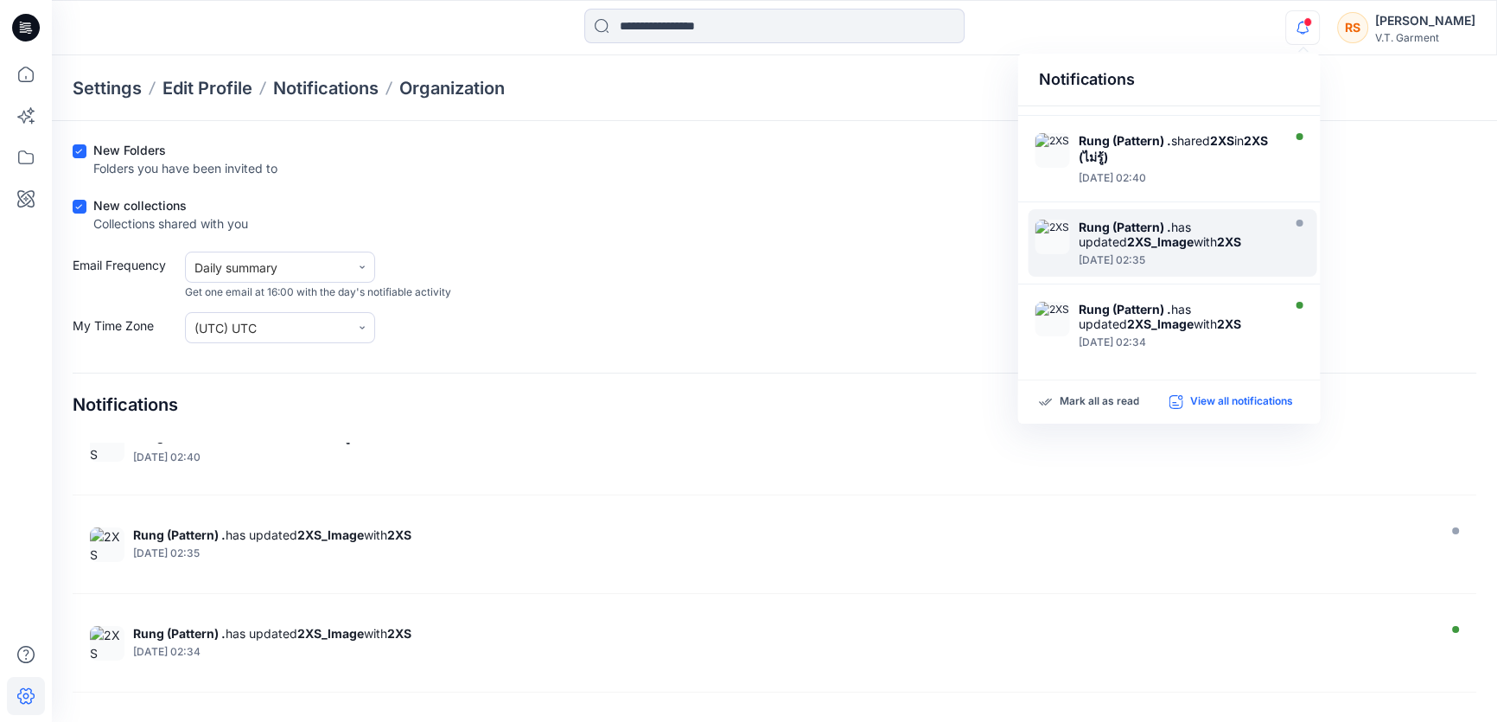
click at [1221, 396] on p "View all notifications" at bounding box center [1241, 402] width 103 height 16
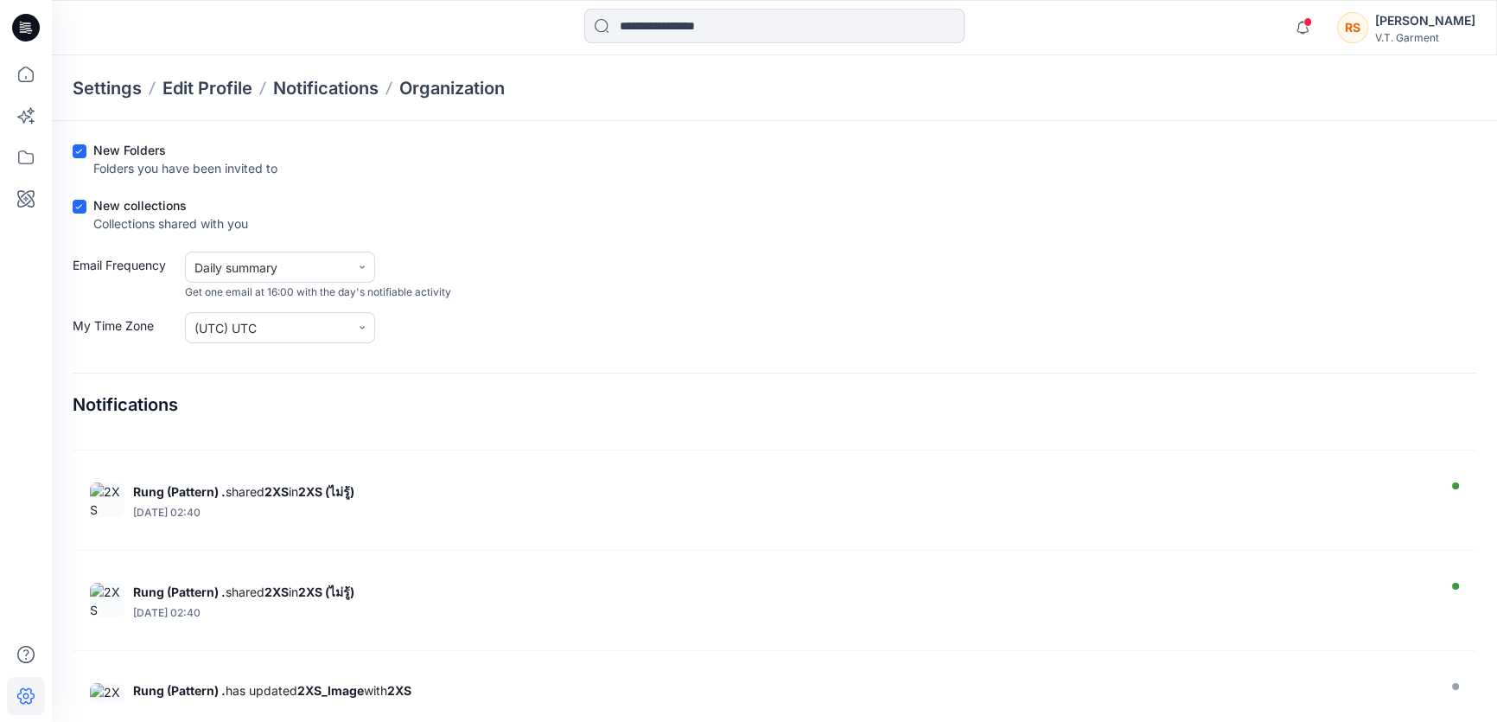
scroll to position [567, 0]
click at [25, 694] on icon at bounding box center [26, 696] width 38 height 38
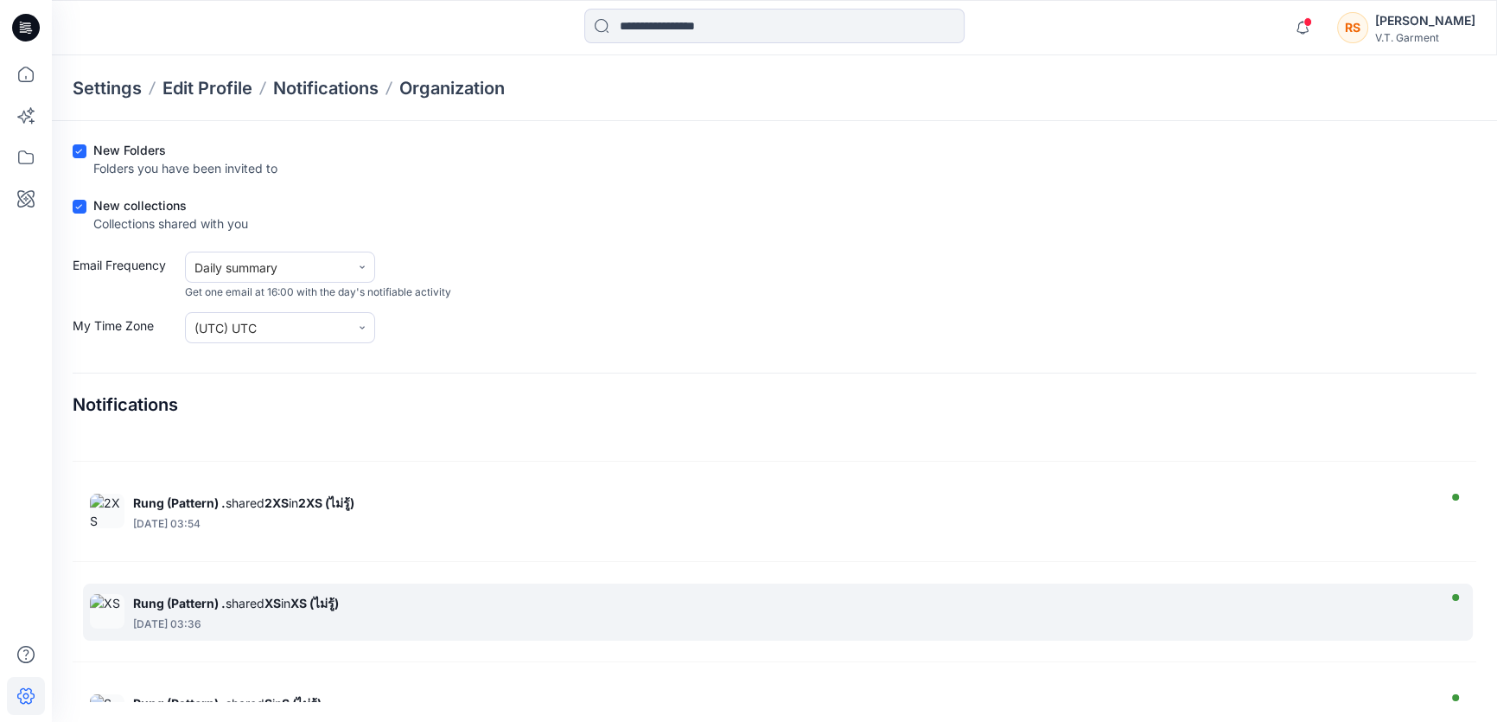
scroll to position [78, 0]
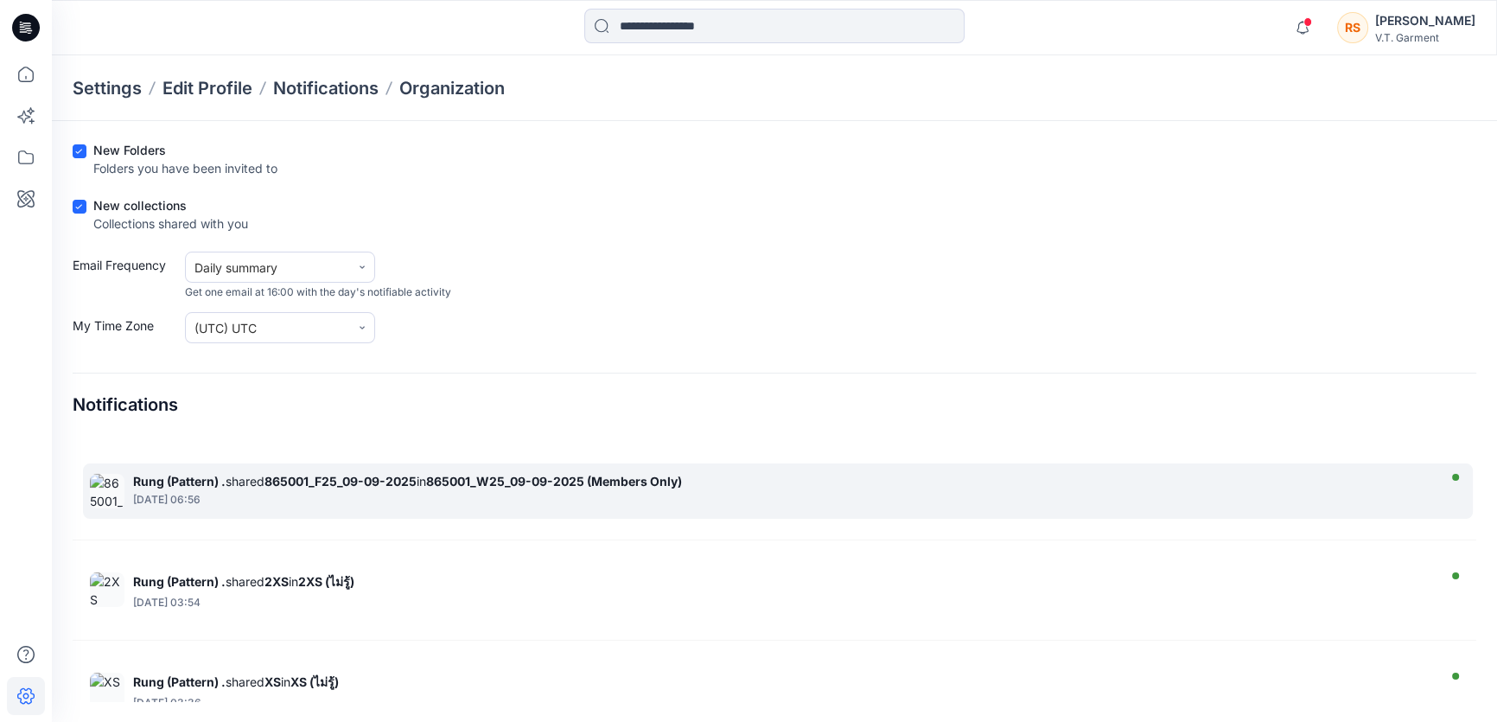
click at [252, 484] on div "Rung (Pattern) . shared 865001_F25_09-09-2025 in 865001_W25_09-09-2025 (Members…" at bounding box center [782, 481] width 1299 height 15
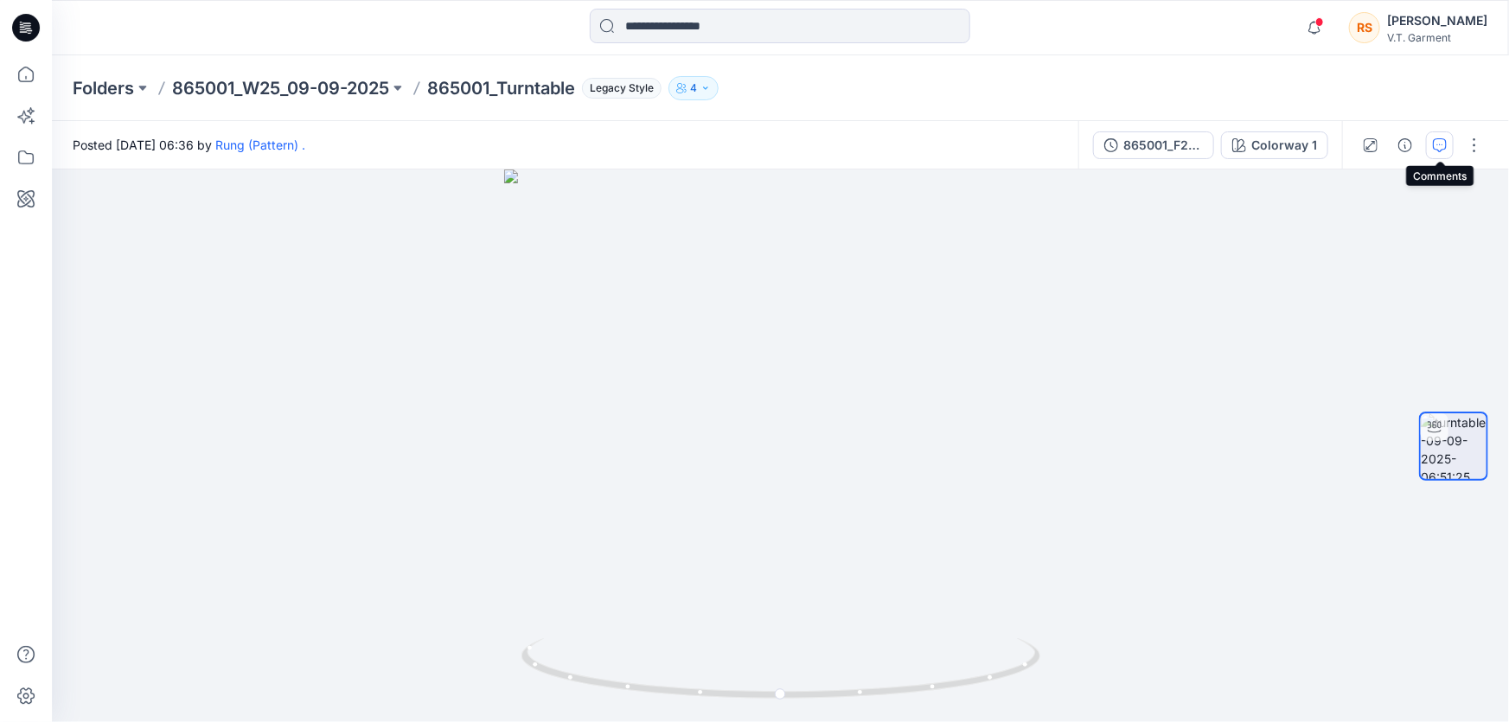
click at [1437, 141] on icon "button" at bounding box center [1440, 145] width 14 height 14
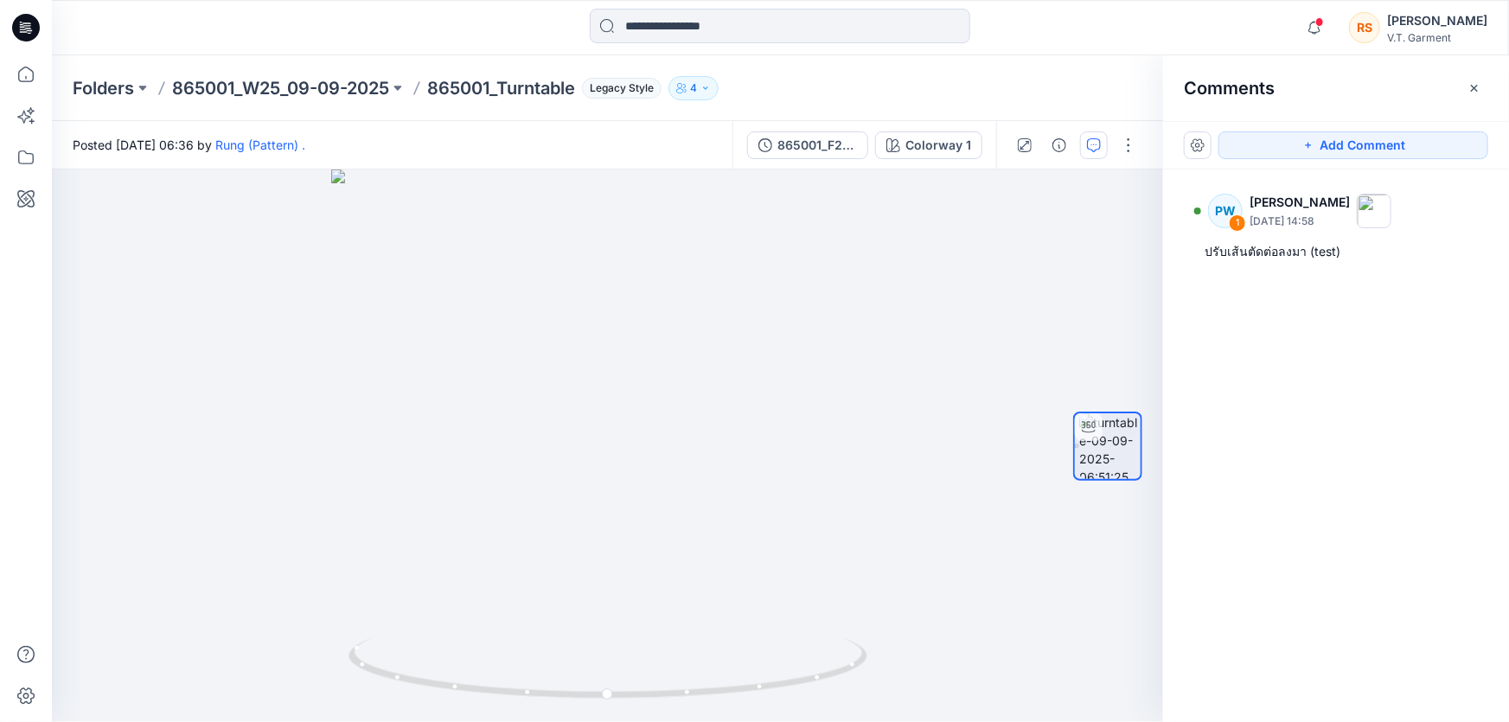
click at [711, 84] on icon "button" at bounding box center [705, 88] width 10 height 10
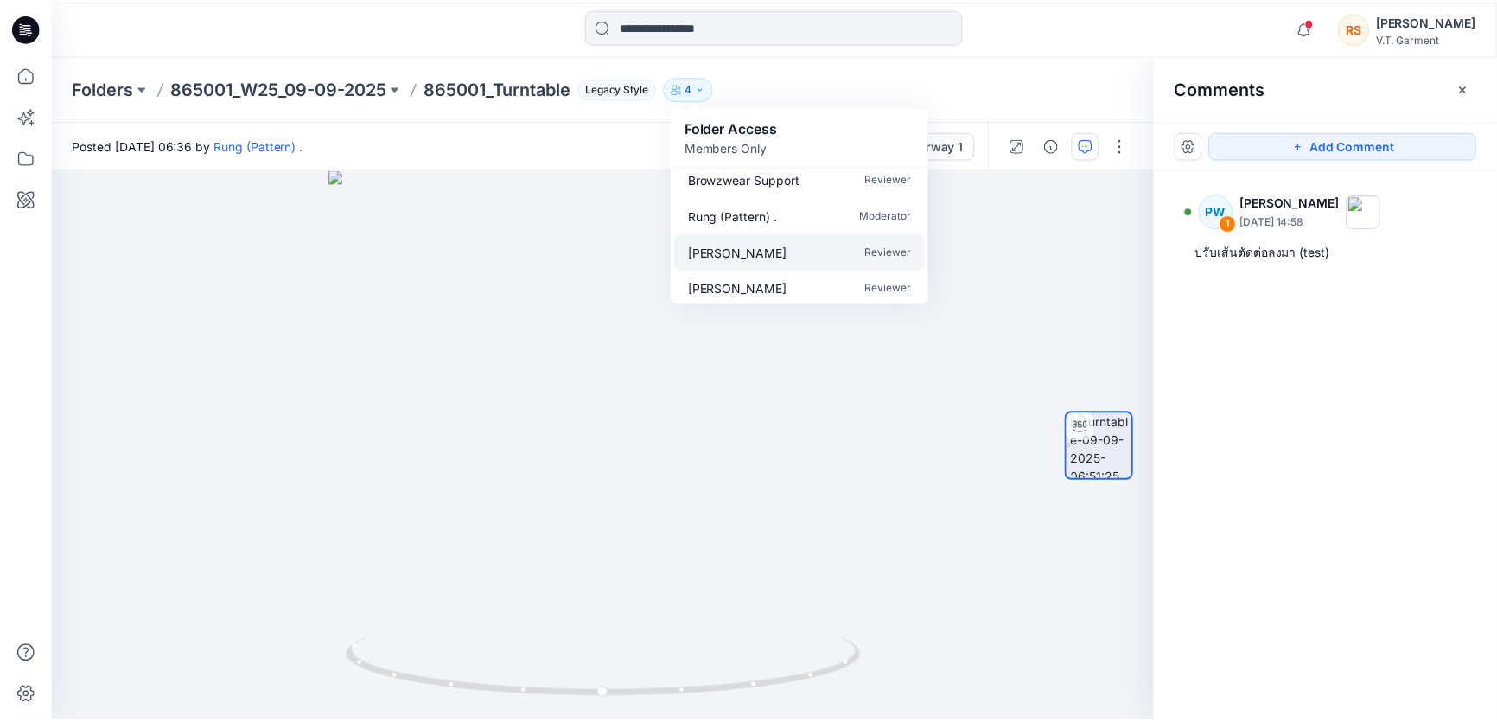
scroll to position [15, 0]
click at [28, 26] on icon at bounding box center [26, 28] width 28 height 28
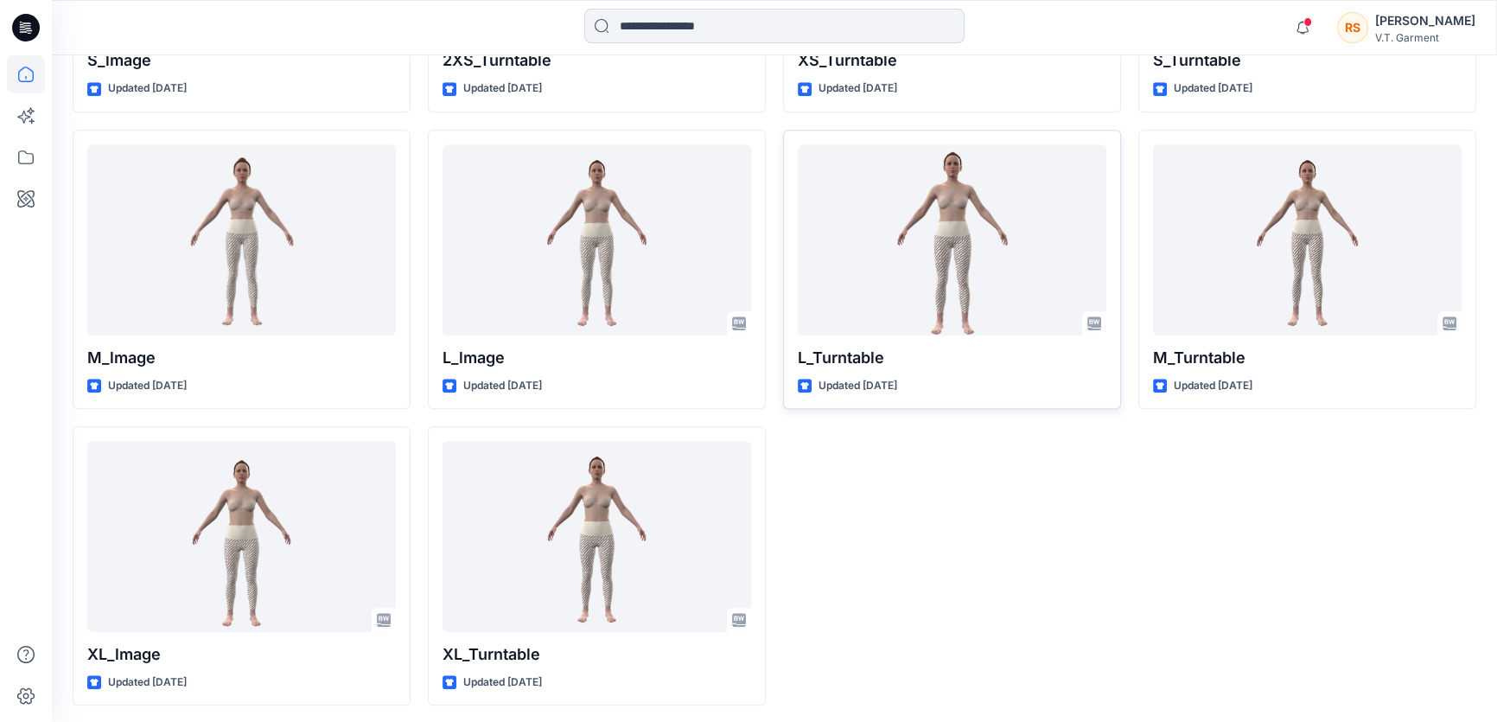
scroll to position [1040, 0]
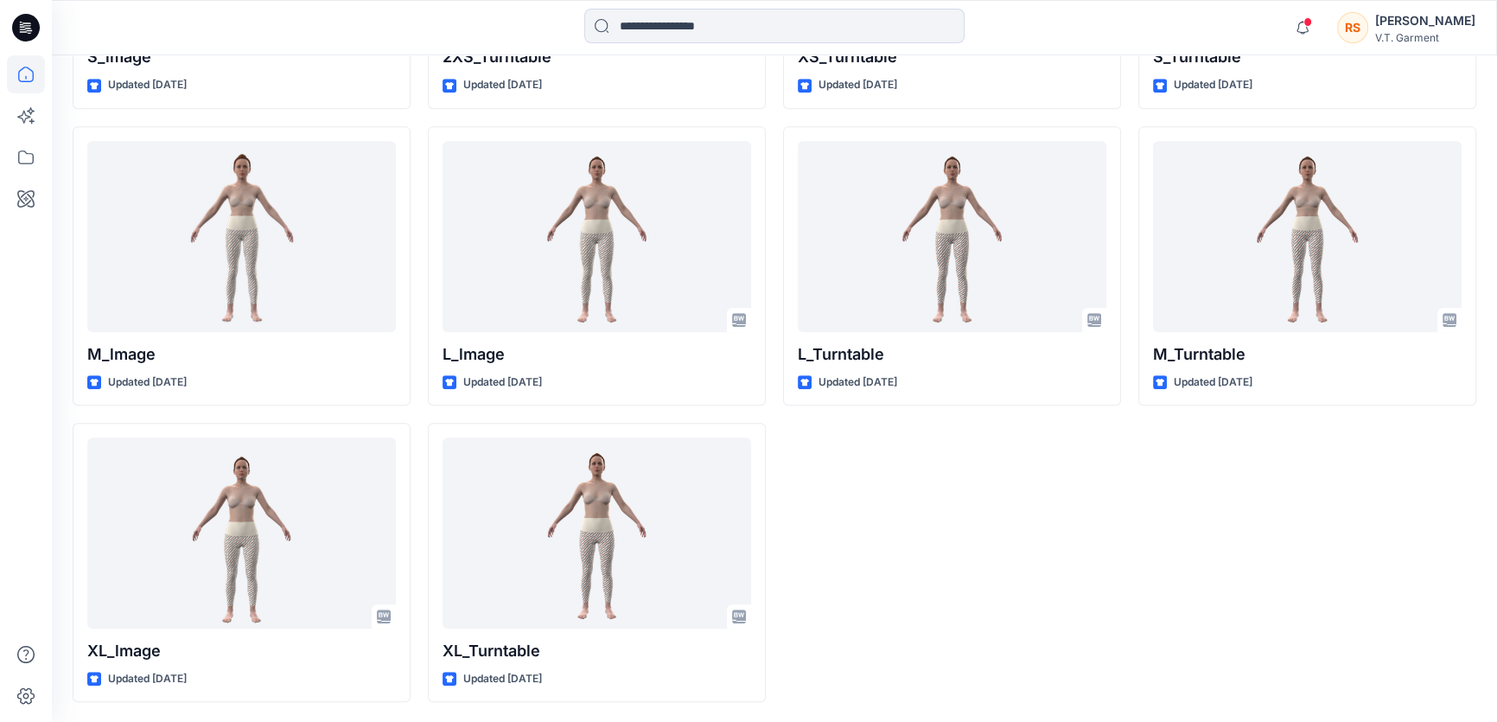
click at [1116, 608] on div "2XS_lmage Updated 9 days ago XS_Turntable Updated 9 days ago L_Turntable Update…" at bounding box center [952, 118] width 338 height 1170
click at [1063, 619] on div "2XS_lmage Updated 9 days ago XS_Turntable Updated 9 days ago L_Turntable Update…" at bounding box center [952, 118] width 338 height 1170
click at [1107, 615] on div "2XS_lmage Updated 9 days ago XS_Turntable Updated 9 days ago L_Turntable Update…" at bounding box center [952, 118] width 338 height 1170
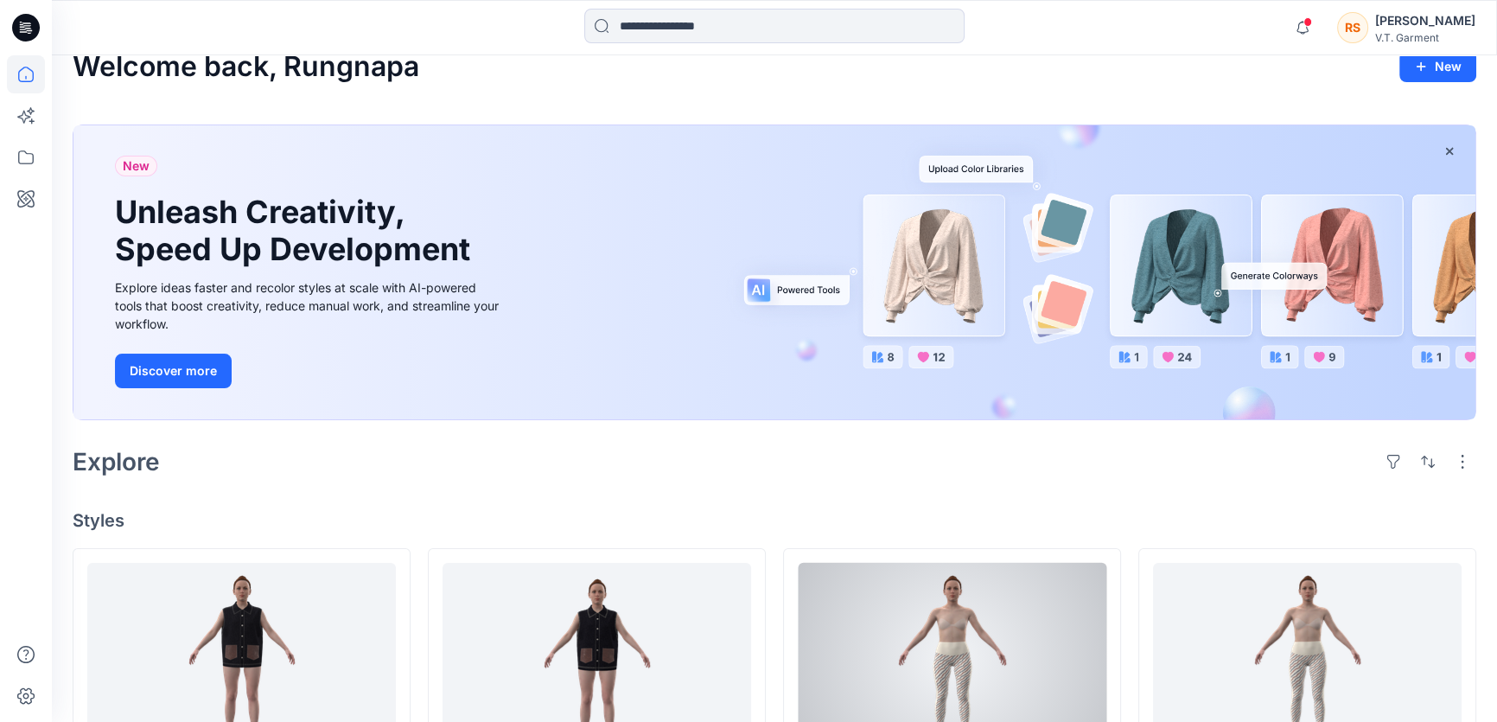
scroll to position [0, 0]
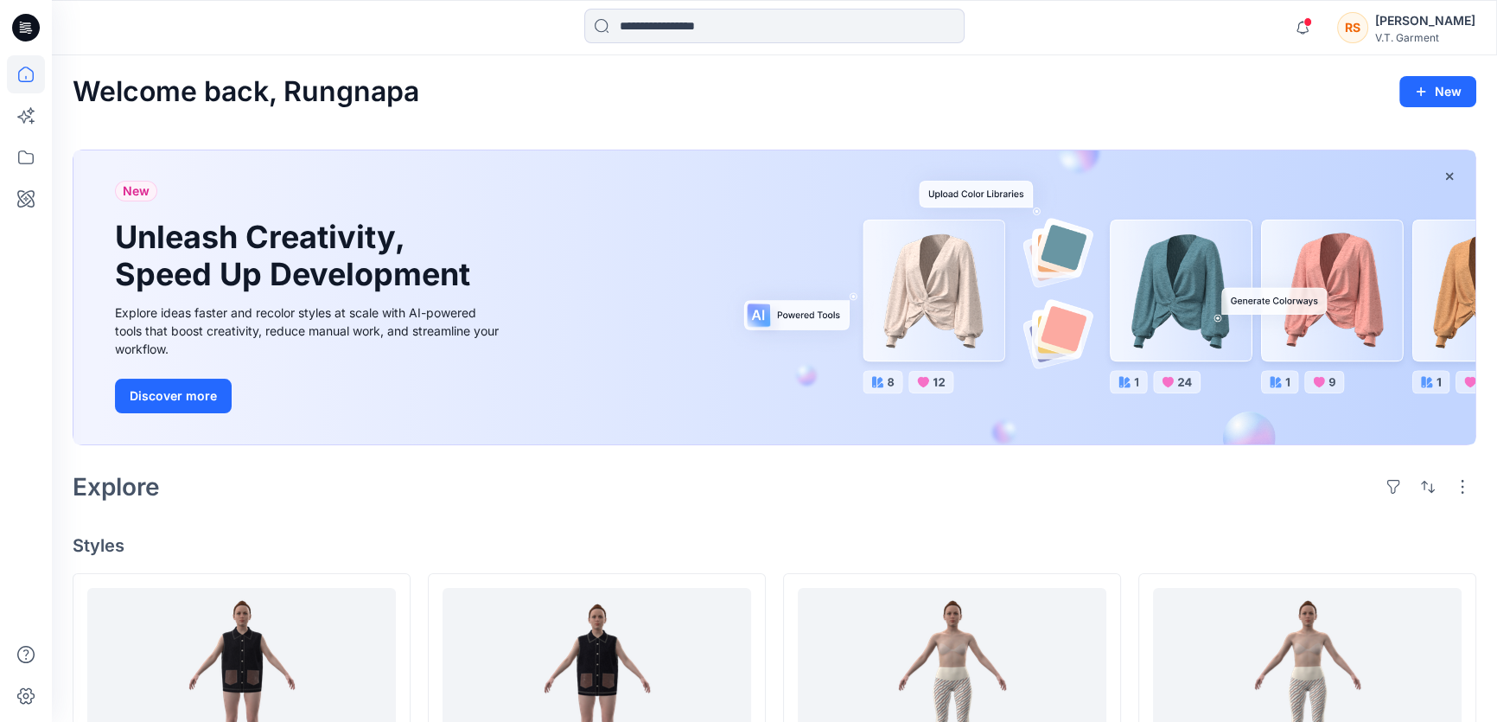
click at [1458, 483] on button "button" at bounding box center [1463, 487] width 28 height 28
click at [1155, 547] on h4 "Styles" at bounding box center [775, 545] width 1404 height 21
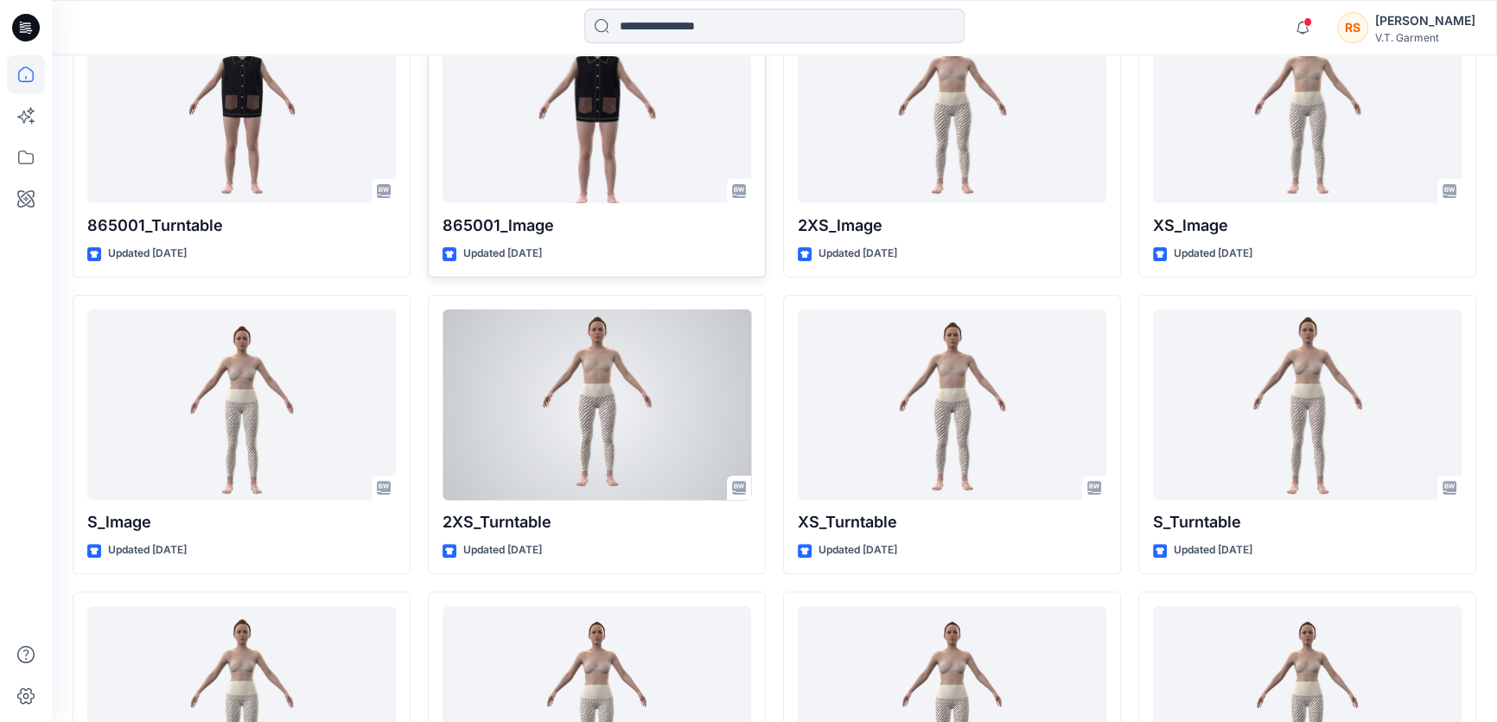
scroll to position [412, 0]
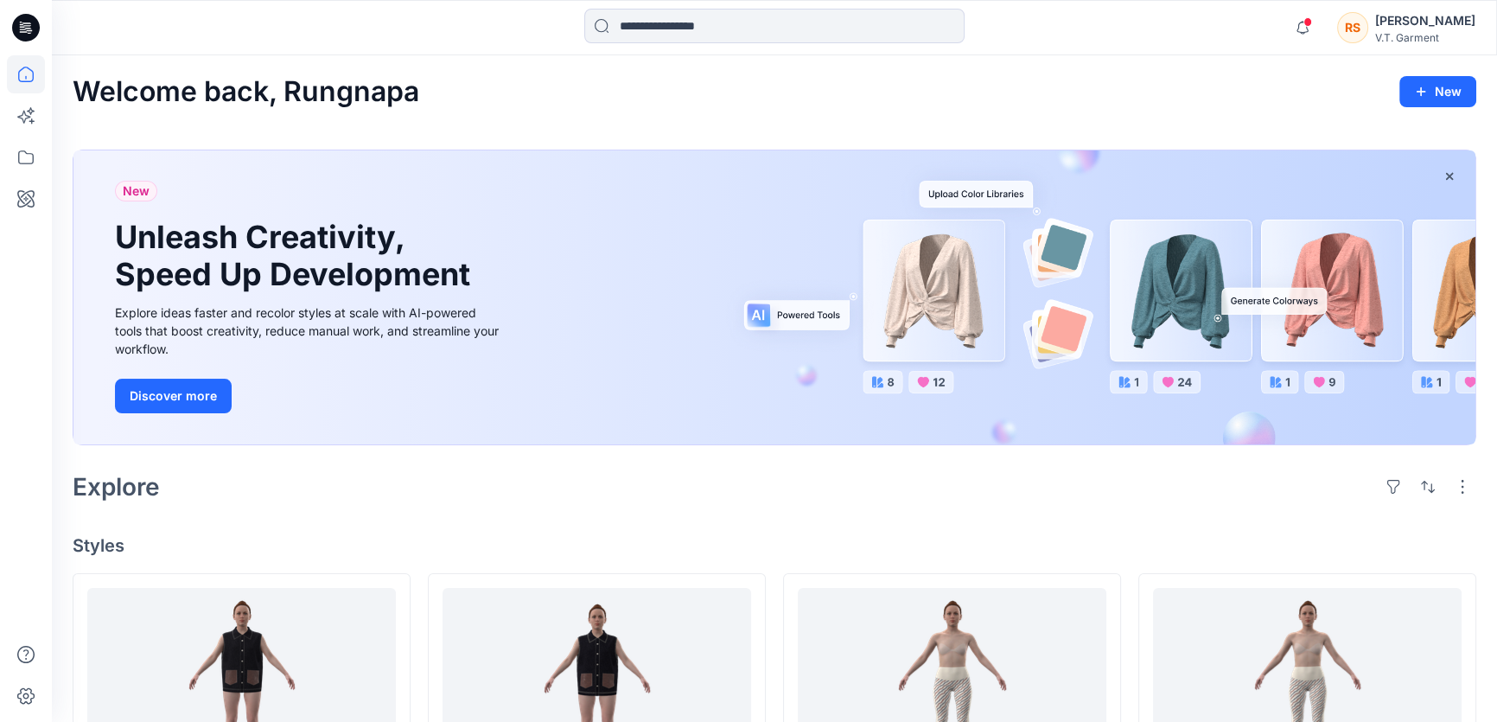
click at [26, 25] on icon at bounding box center [27, 25] width 8 height 1
click at [18, 22] on icon at bounding box center [26, 28] width 28 height 28
drag, startPoint x: 738, startPoint y: 483, endPoint x: 648, endPoint y: 491, distance: 91.1
click at [736, 484] on div "Explore" at bounding box center [775, 486] width 1404 height 41
drag, startPoint x: 648, startPoint y: 491, endPoint x: 661, endPoint y: 491, distance: 13.8
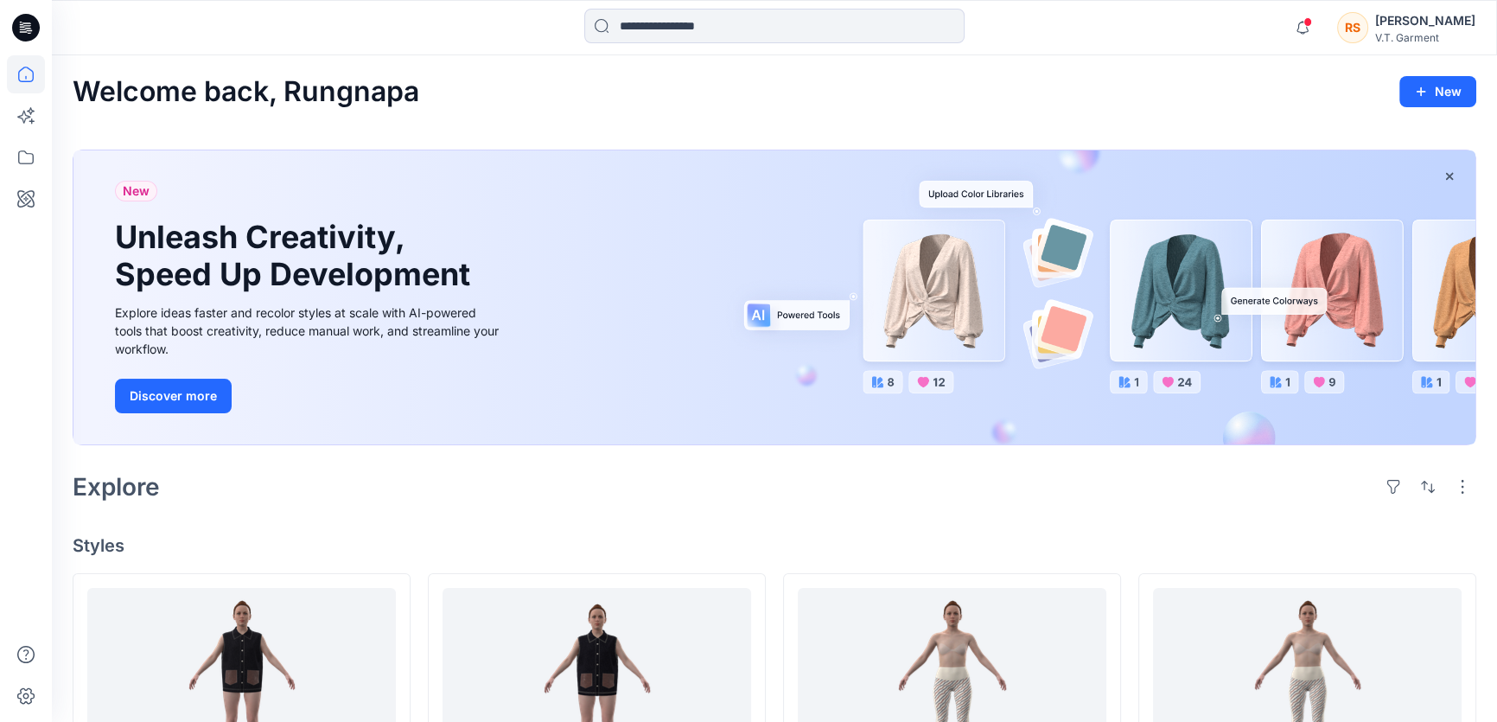
click at [653, 491] on div "Explore" at bounding box center [775, 486] width 1404 height 41
click at [864, 496] on div "Explore" at bounding box center [775, 486] width 1404 height 41
click at [27, 69] on icon at bounding box center [26, 74] width 38 height 38
click at [26, 112] on icon at bounding box center [26, 116] width 38 height 38
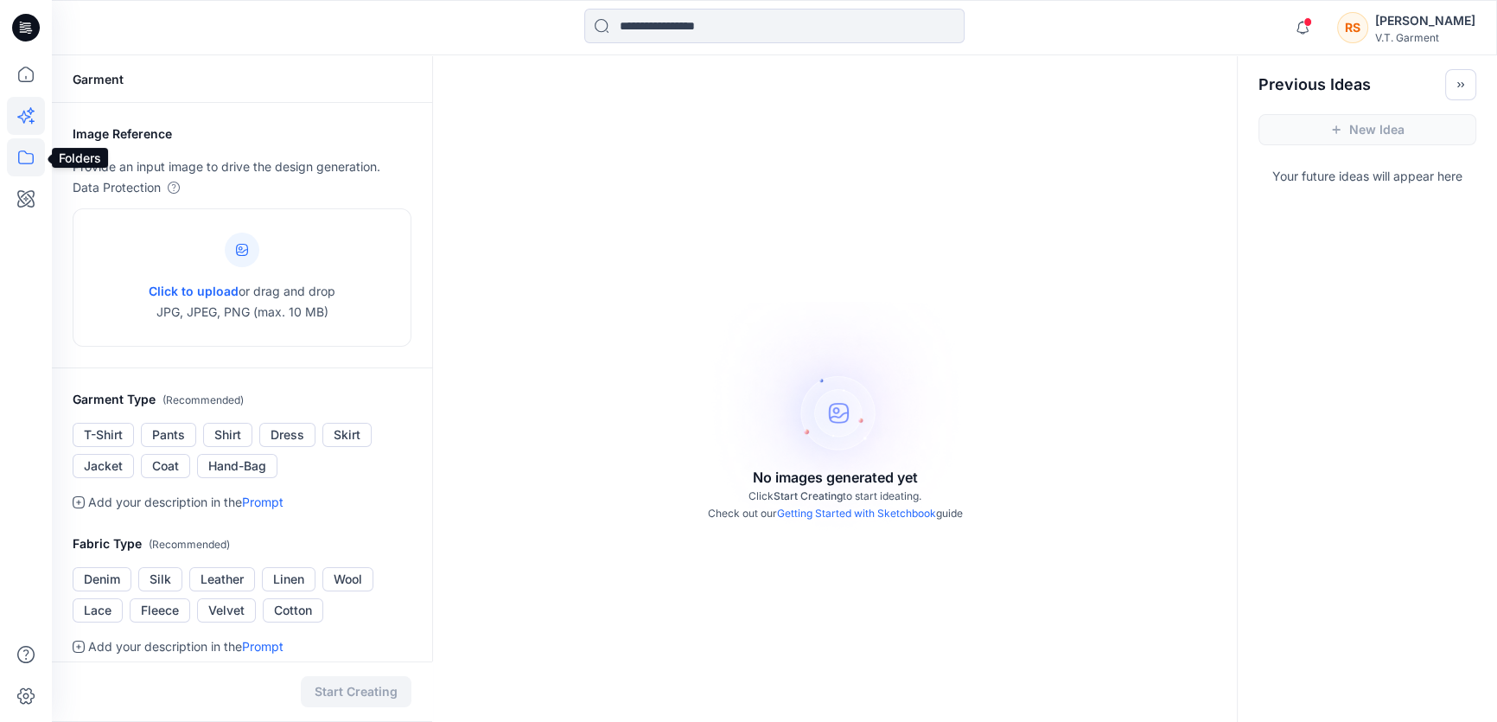
click at [22, 154] on icon at bounding box center [26, 157] width 38 height 38
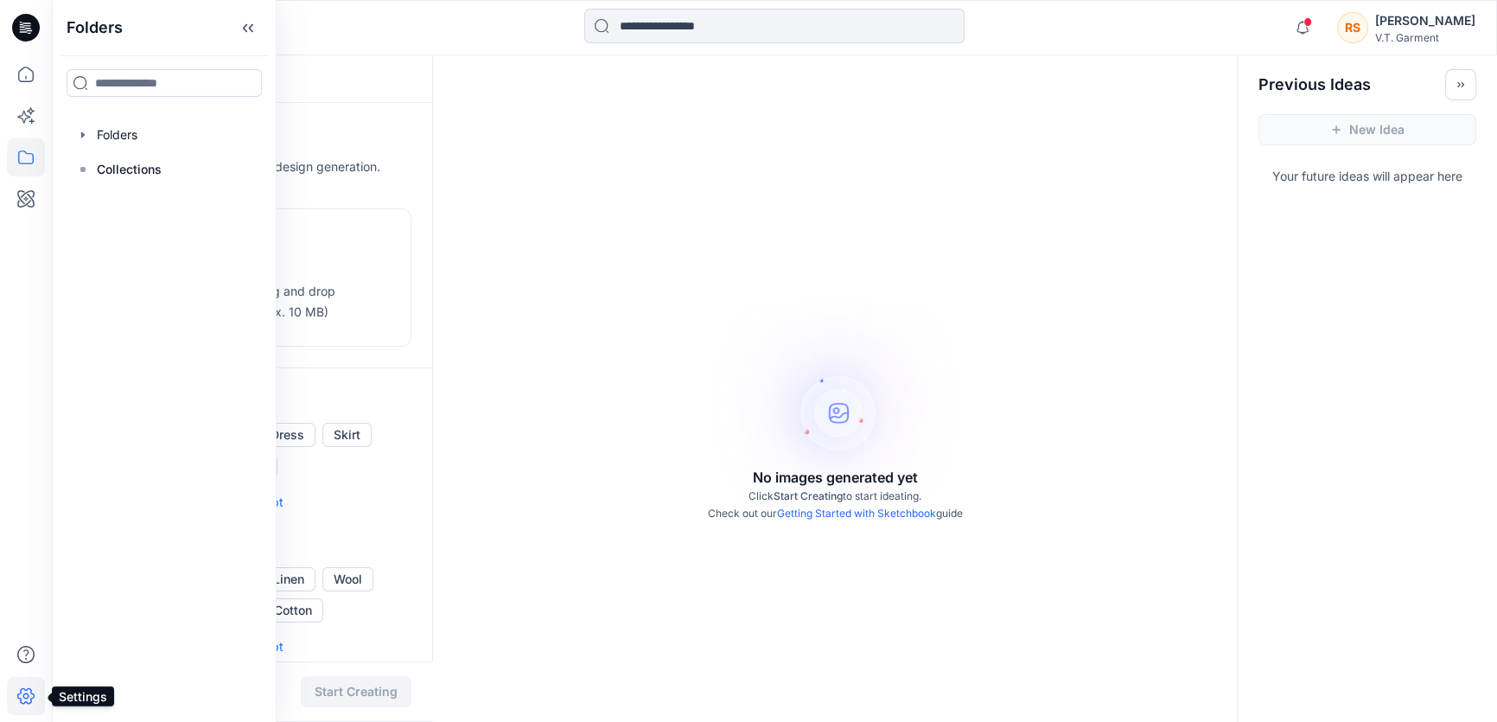
click at [29, 696] on icon at bounding box center [26, 696] width 38 height 38
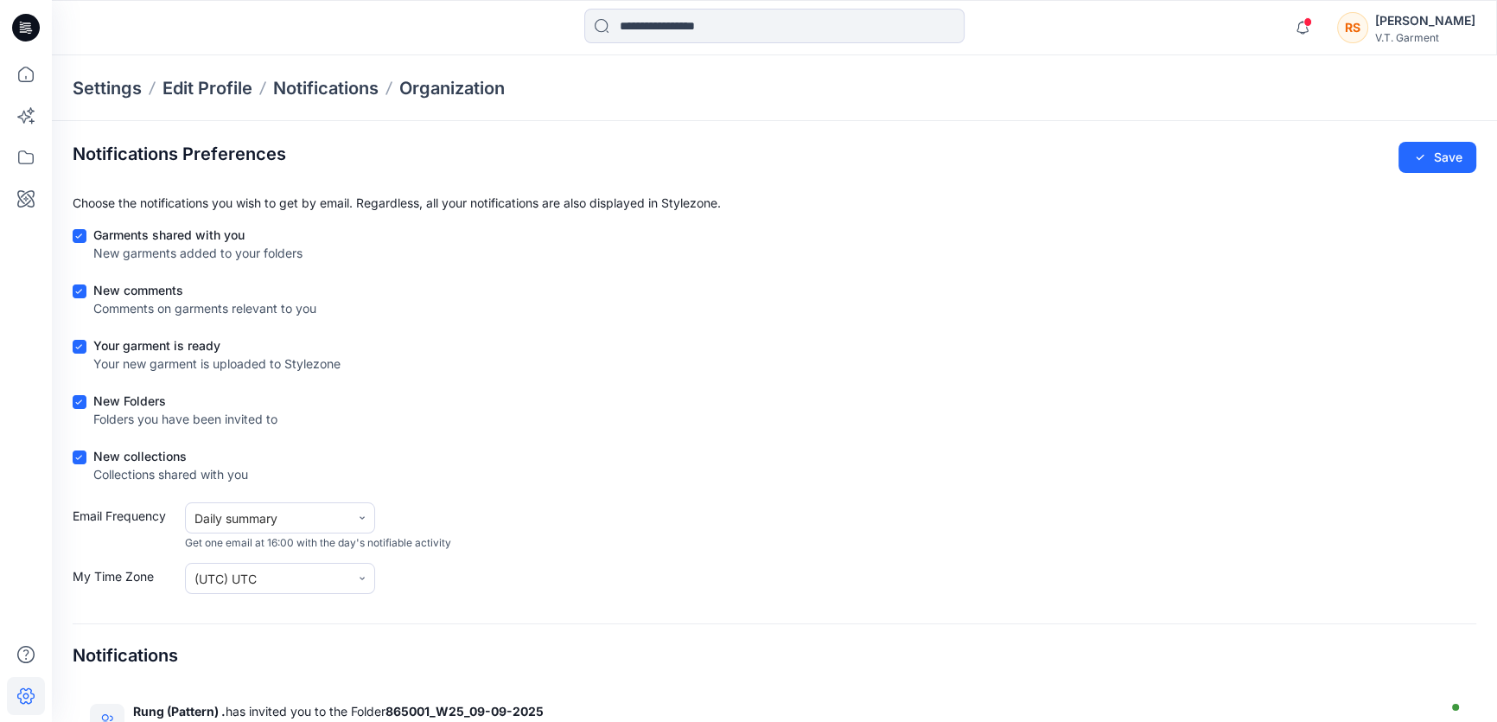
drag, startPoint x: 781, startPoint y: 374, endPoint x: 782, endPoint y: 429, distance: 54.5
click at [781, 376] on div "Your garment is ready Your new garment is uploaded to Stylezone" at bounding box center [775, 357] width 1404 height 43
click at [787, 444] on form "Garments shared with you New garments added to your folders New comments Commen…" at bounding box center [775, 410] width 1404 height 368
click at [868, 401] on div "New Folders Folders you have been invited to" at bounding box center [775, 413] width 1404 height 43
click at [982, 482] on div "New collections Collections shared with you" at bounding box center [775, 468] width 1404 height 43
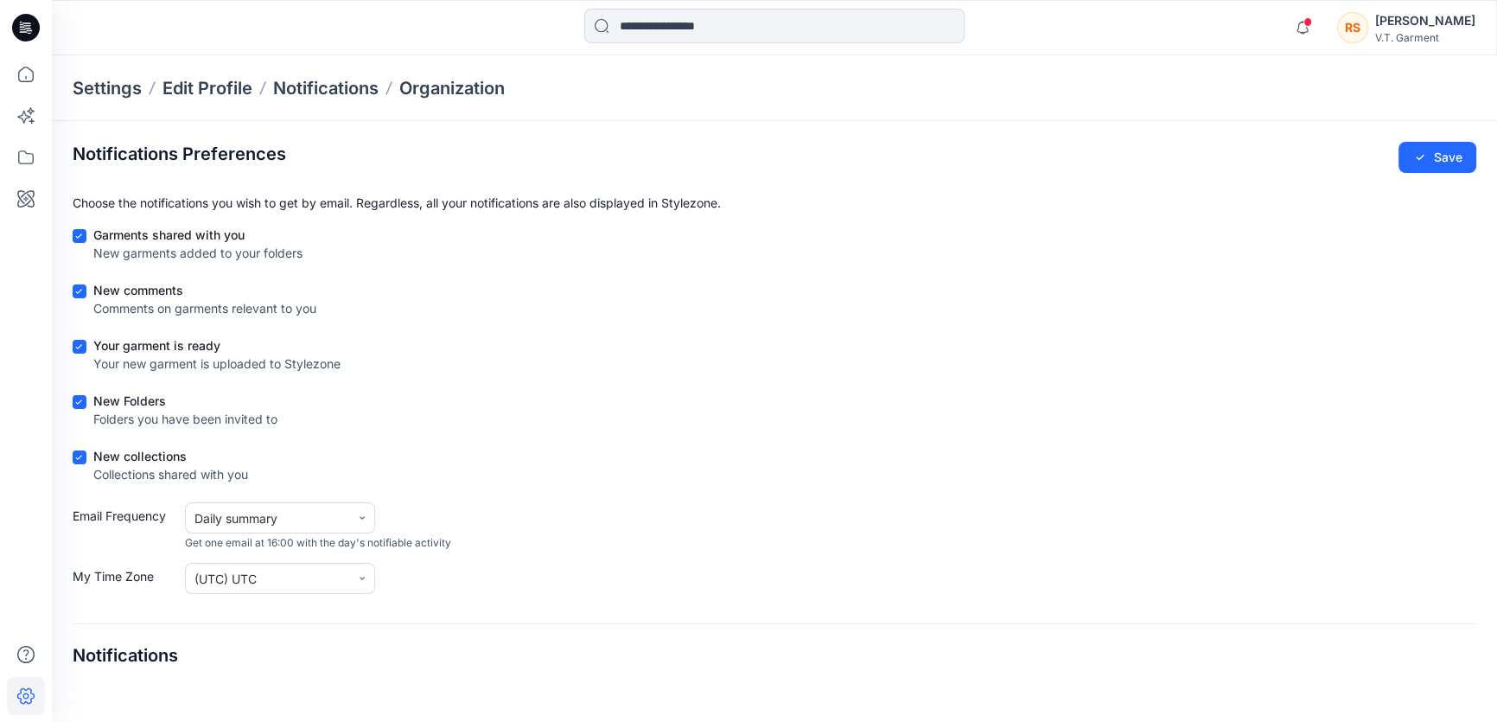
click at [980, 490] on form "Garments shared with you New garments added to your folders New comments Commen…" at bounding box center [775, 410] width 1404 height 368
